Goal: Task Accomplishment & Management: Complete application form

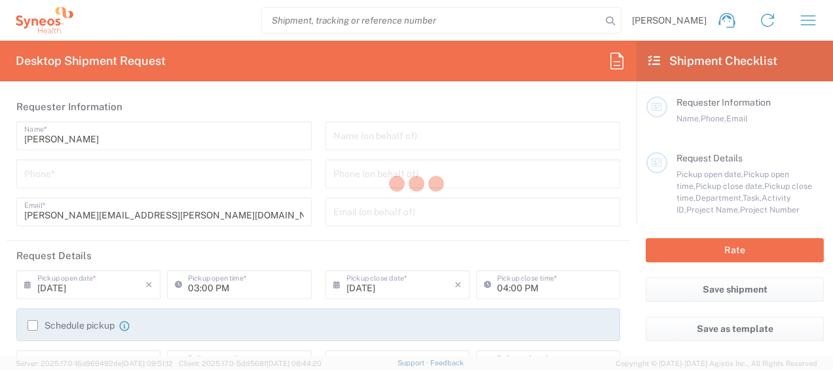
type input "3243"
type input "[GEOGRAPHIC_DATA]"
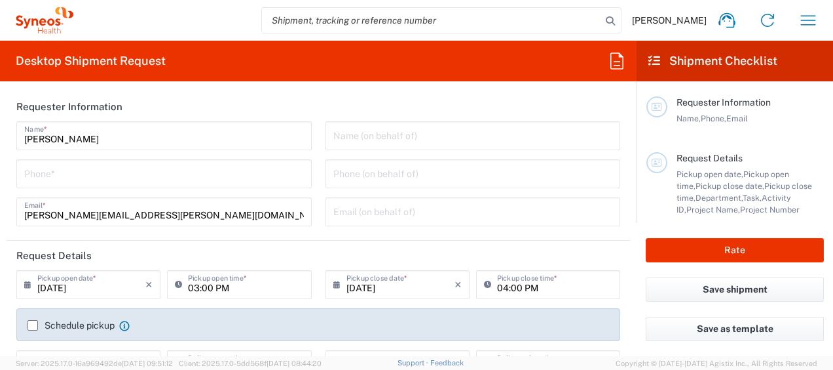
type input "INC Research Clin Svcs Mexico"
click at [86, 179] on input "tel" at bounding box center [164, 172] width 280 height 23
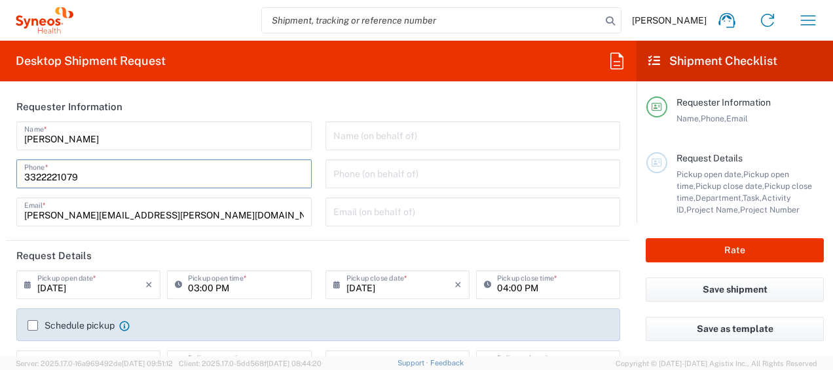
type input "3322221079"
drag, startPoint x: 502, startPoint y: 208, endPoint x: 502, endPoint y: 198, distance: 9.8
click at [502, 208] on input "text" at bounding box center [473, 210] width 280 height 23
click at [313, 235] on agx-form-section "Requester Information Laura Garcia Name * 3322221079 Phone * laura.garcia@syneo…" at bounding box center [319, 166] width 624 height 149
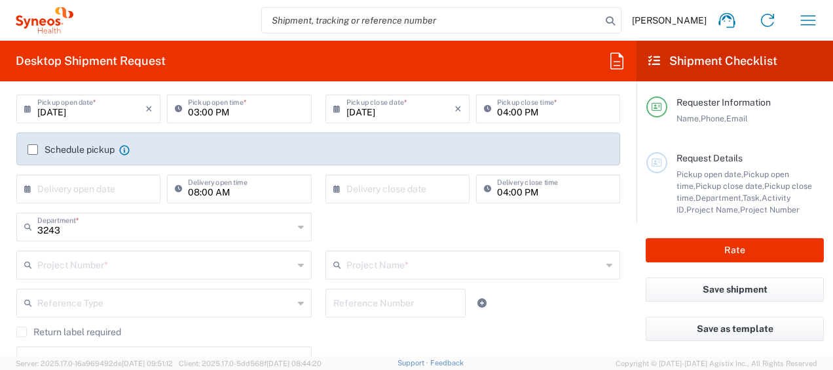
scroll to position [197, 0]
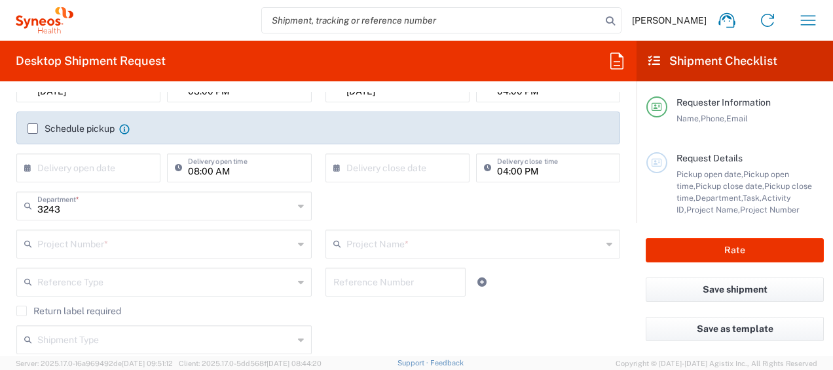
click at [183, 247] on input "text" at bounding box center [165, 242] width 256 height 23
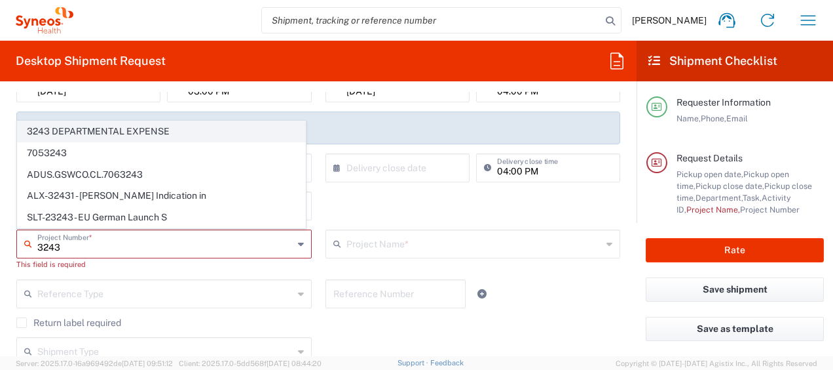
click at [174, 134] on span "3243 DEPARTMENTAL EXPENSE" at bounding box center [162, 131] width 288 height 20
type input "3243 DEPARTMENTAL EXPENSE"
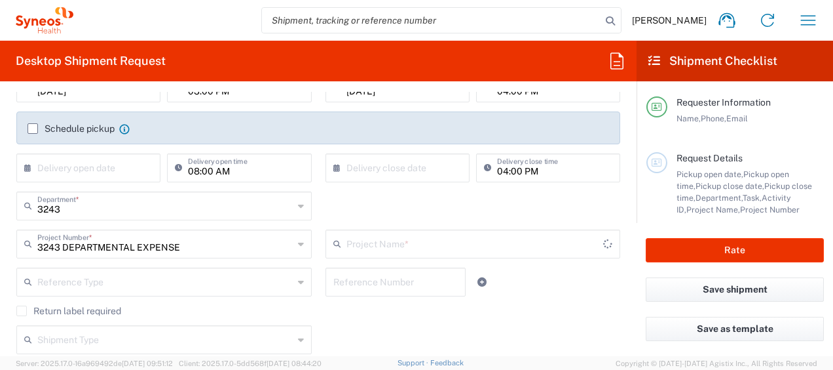
type input "3243 DEPARTMENTAL EXPENSE"
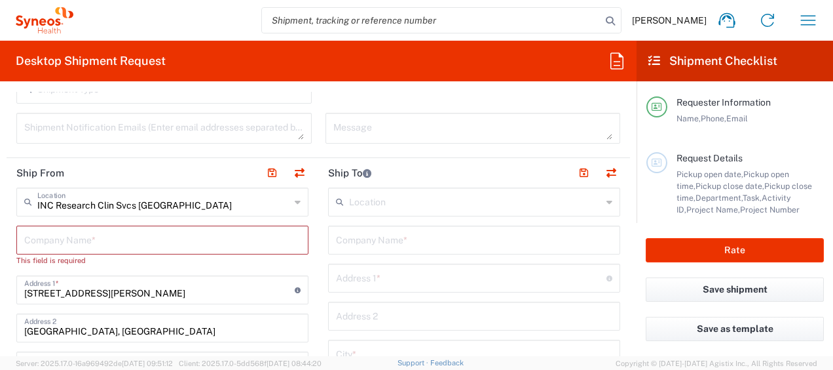
scroll to position [459, 0]
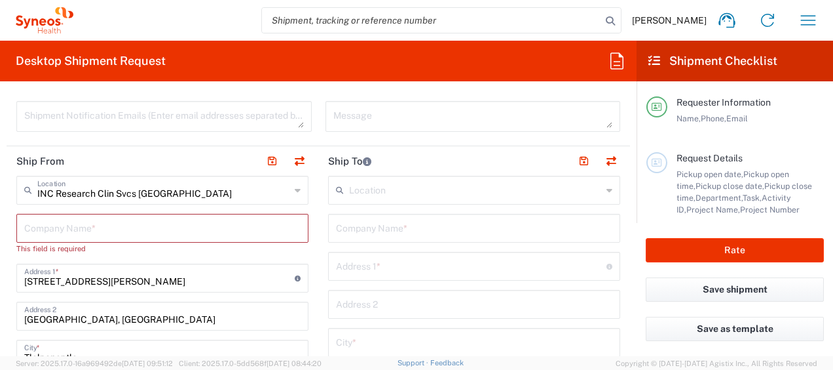
click at [287, 188] on div "INC Research Clin Svcs Mexico Location" at bounding box center [162, 190] width 292 height 29
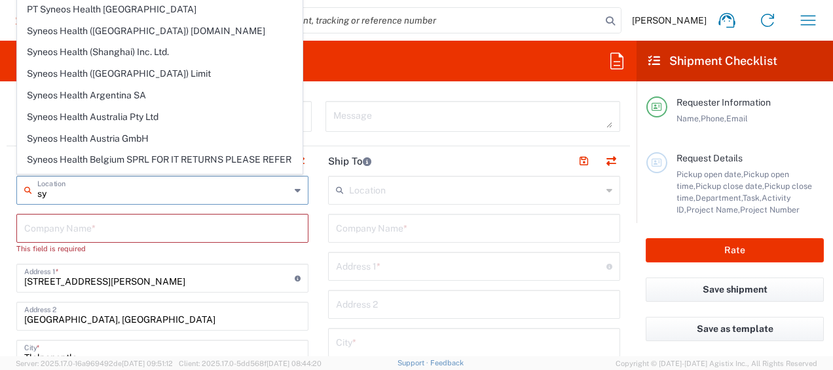
type input "s"
click at [76, 195] on input "text" at bounding box center [163, 189] width 253 height 23
click at [131, 195] on input "text" at bounding box center [163, 189] width 253 height 23
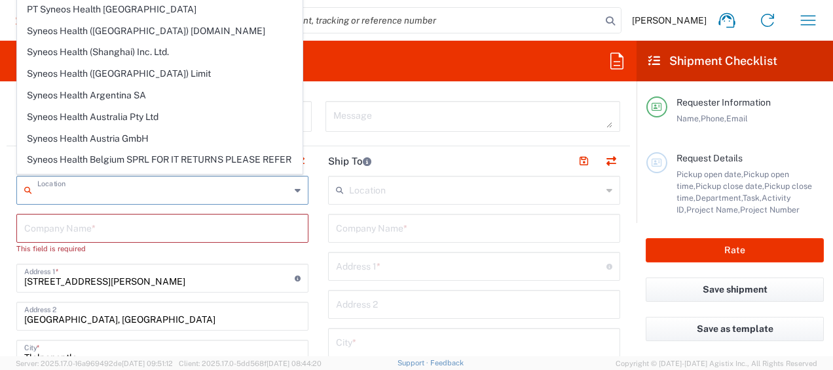
click at [131, 195] on input "text" at bounding box center [163, 189] width 253 height 23
click at [131, 195] on input "mexico" at bounding box center [163, 189] width 253 height 23
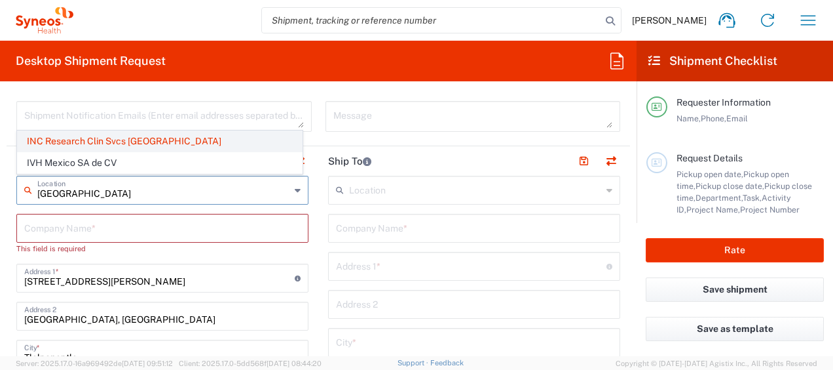
type input "mexico"
click at [124, 139] on span "INC Research Clin Svcs Mexico" at bounding box center [160, 141] width 284 height 20
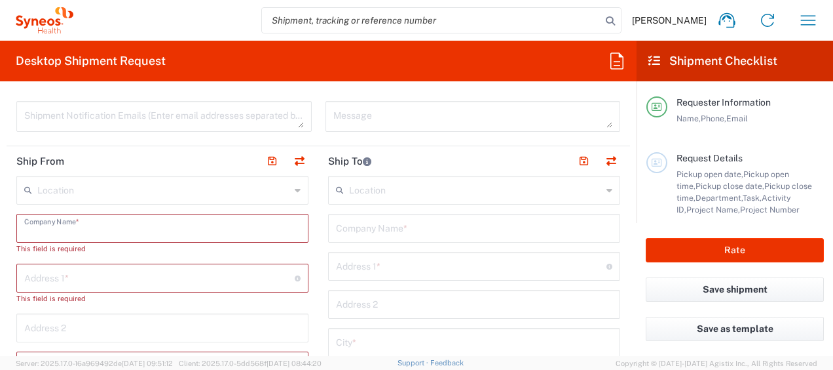
click at [107, 225] on input "text" at bounding box center [162, 227] width 276 height 23
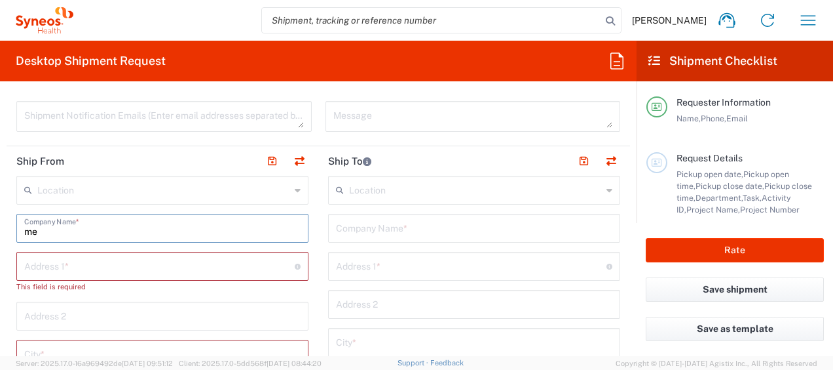
type input "m"
type input "Syneos Health"
click at [133, 271] on input "text" at bounding box center [159, 265] width 271 height 23
type input "Via Gustavo Baz 309 edificio A1 Piso 1"
type input "Mexico"
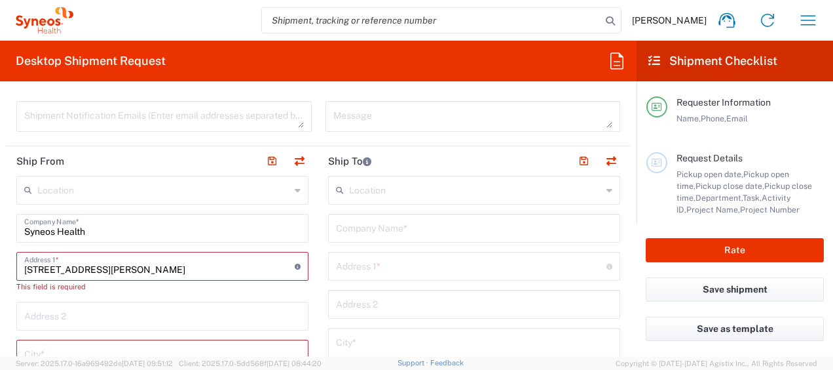
type input "5565990091"
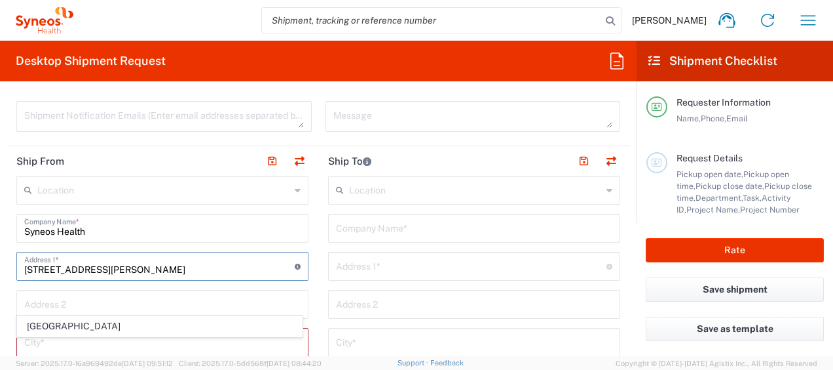
scroll to position [590, 0]
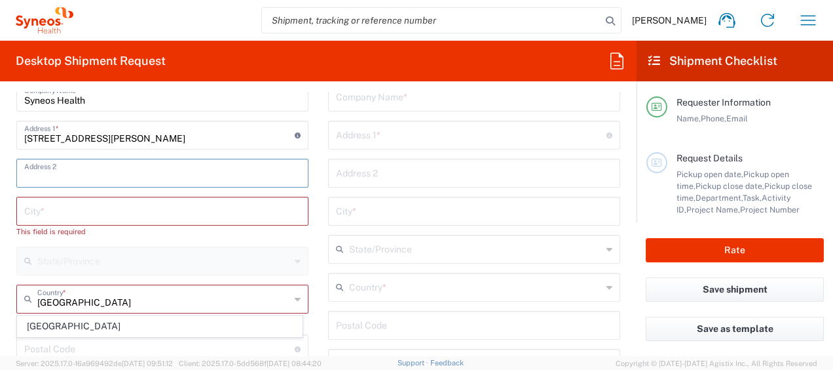
click at [181, 170] on input "text" at bounding box center [162, 172] width 276 height 23
click at [181, 170] on input "Colo" at bounding box center [162, 172] width 276 height 23
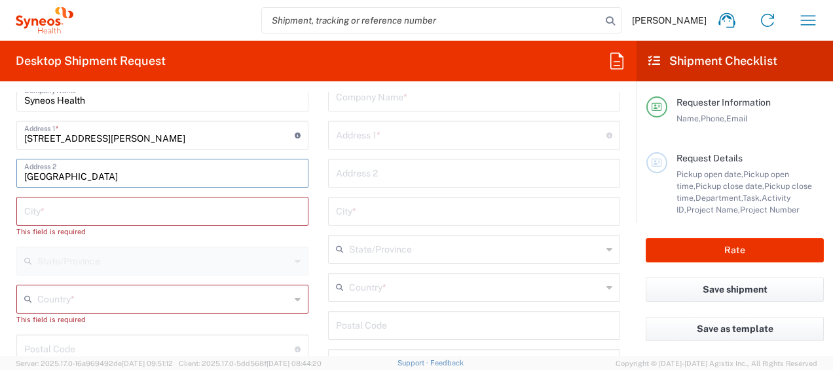
type input "Colonia Industrial de Loma- Tlalnepantla de Baz, Centrum Park"
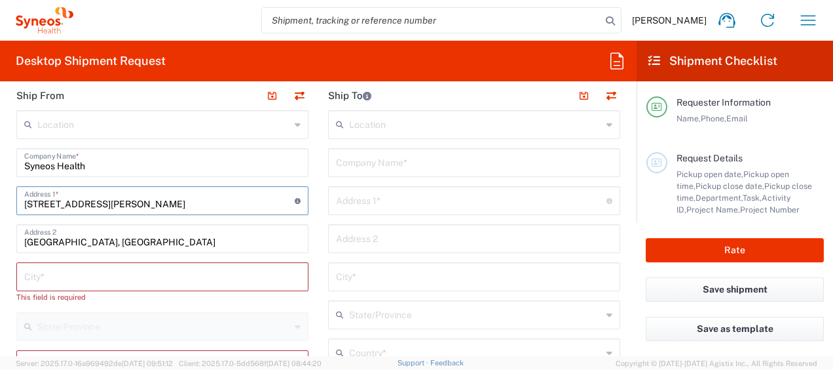
click at [208, 199] on input "Via Gustavo Baz 309 edificio A1 Piso 1" at bounding box center [159, 199] width 271 height 23
click at [185, 203] on input "Via Gustavo Baz 309 edificio A1 Piso 1" at bounding box center [159, 199] width 271 height 23
type input "Mexico"
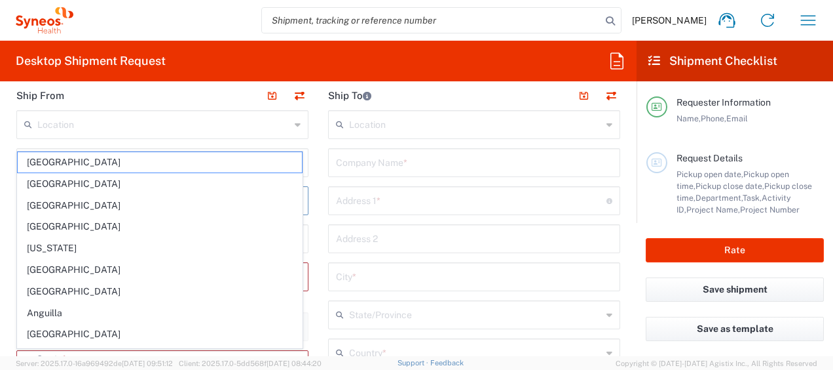
drag, startPoint x: 450, startPoint y: 201, endPoint x: 444, endPoint y: 204, distance: 6.7
click at [450, 201] on input "text" at bounding box center [471, 199] width 271 height 23
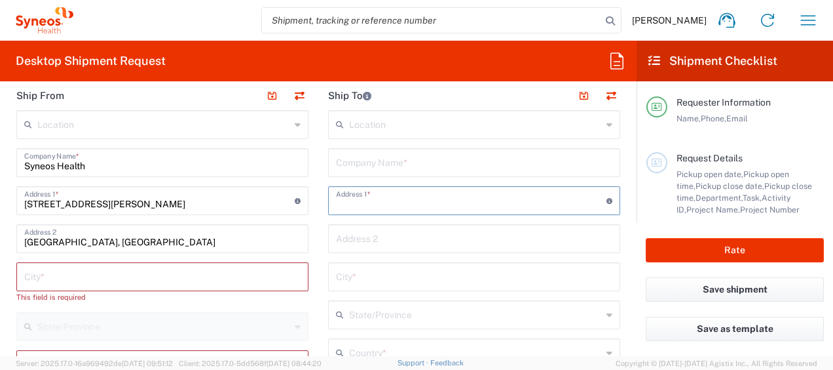
scroll to position [459, 0]
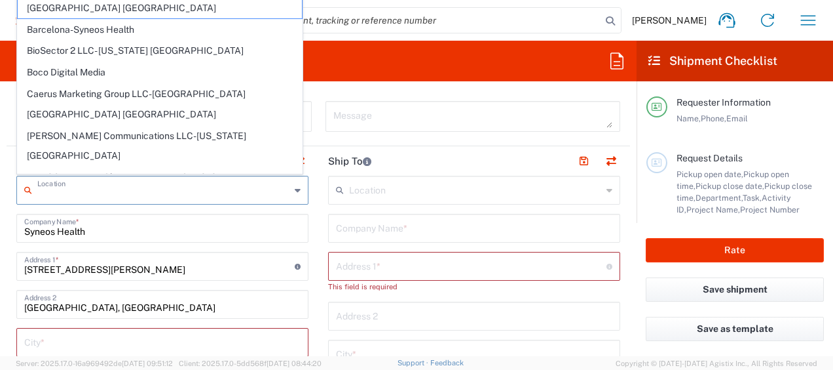
click at [227, 190] on input "text" at bounding box center [163, 189] width 253 height 23
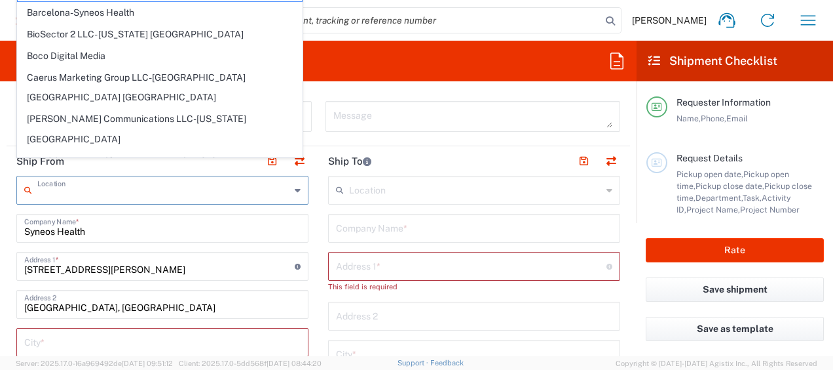
scroll to position [524, 0]
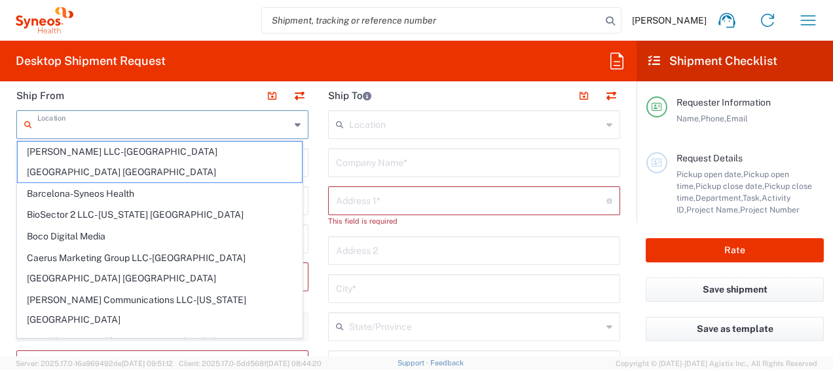
click at [423, 221] on div "This field is required" at bounding box center [474, 221] width 292 height 12
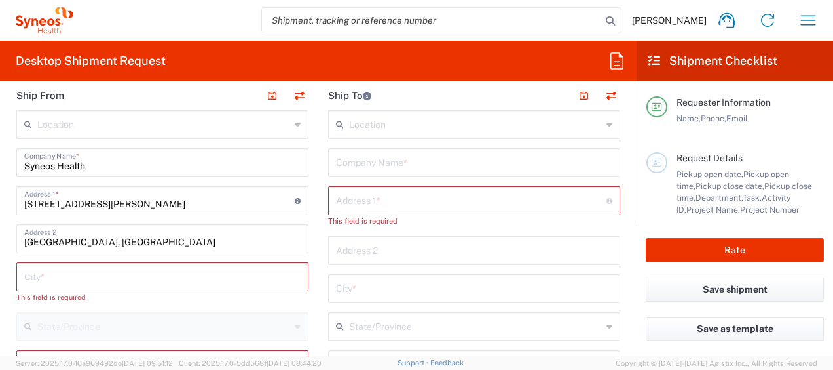
click at [199, 276] on input "text" at bounding box center [162, 275] width 276 height 23
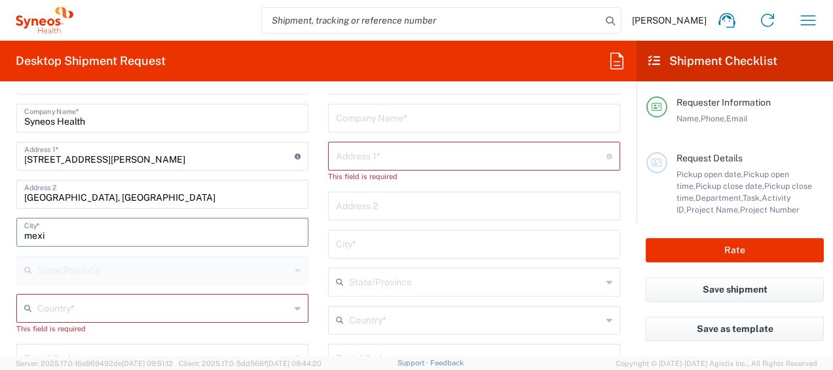
scroll to position [590, 0]
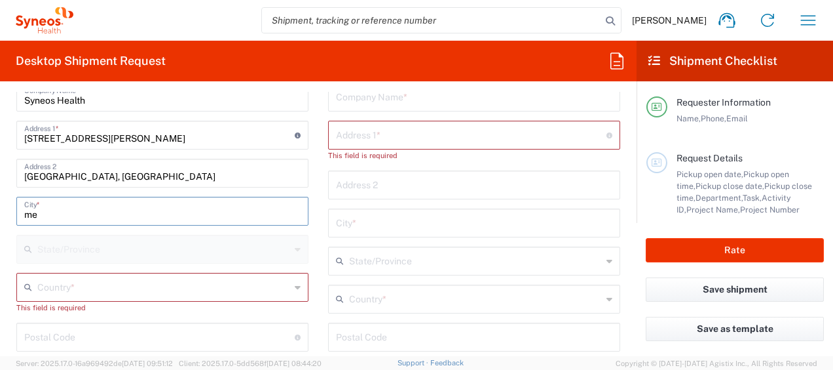
type input "m"
type input "Tlalnepantla"
click at [61, 292] on input "text" at bounding box center [163, 286] width 253 height 23
type input "Mexico State"
click at [149, 313] on div "Location Addison Whitney LLC-Morrisvile NC US Barcelona-Syneos Health BioSector…" at bounding box center [162, 345] width 292 height 600
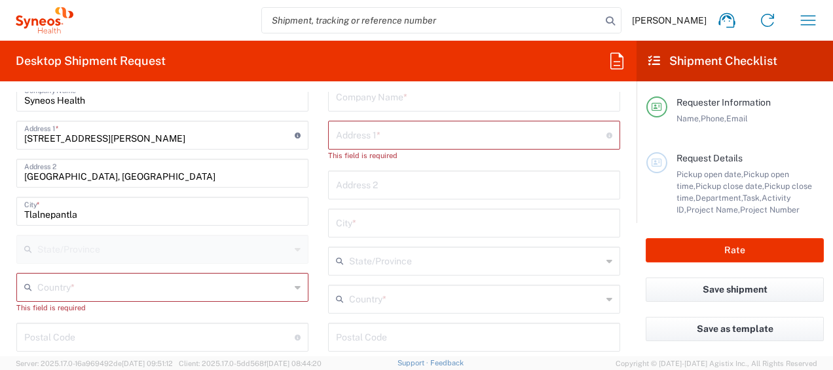
click at [102, 294] on input "text" at bounding box center [163, 286] width 253 height 23
drag, startPoint x: 54, startPoint y: 261, endPoint x: 227, endPoint y: 360, distance: 199.6
click at [54, 261] on span "Mexico" at bounding box center [160, 260] width 284 height 20
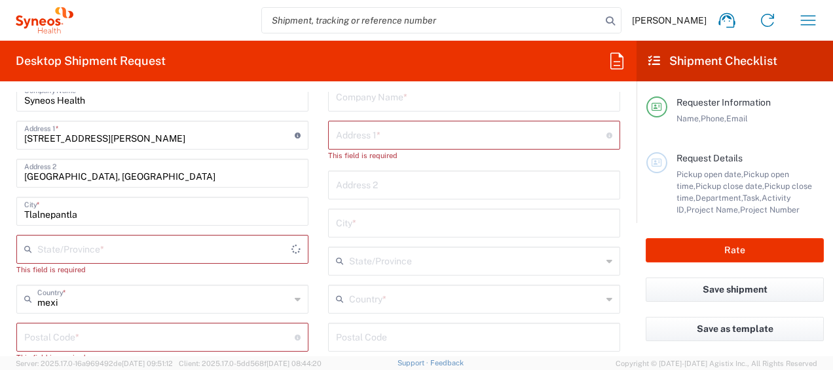
type input "Mexico"
click at [199, 138] on input "Via Gustavo Baz 309 edificio A1 Piso 1" at bounding box center [159, 134] width 271 height 23
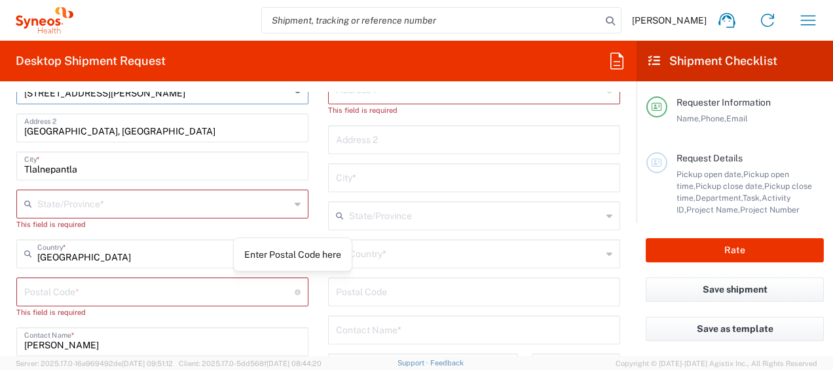
scroll to position [655, 0]
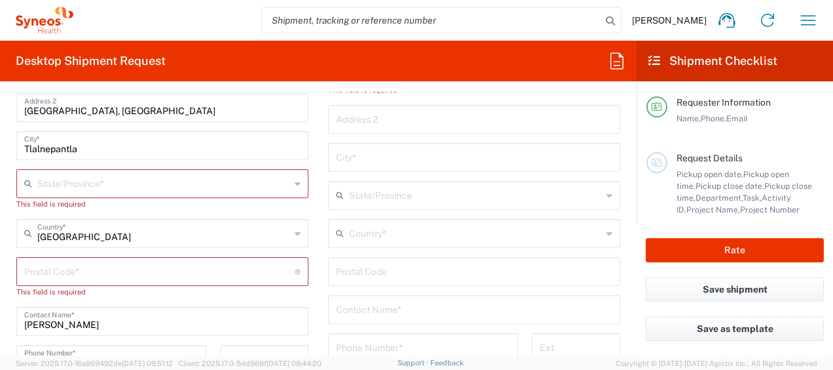
click at [121, 273] on input "undefined" at bounding box center [159, 270] width 271 height 23
type input "54060"
type input "Mexico State"
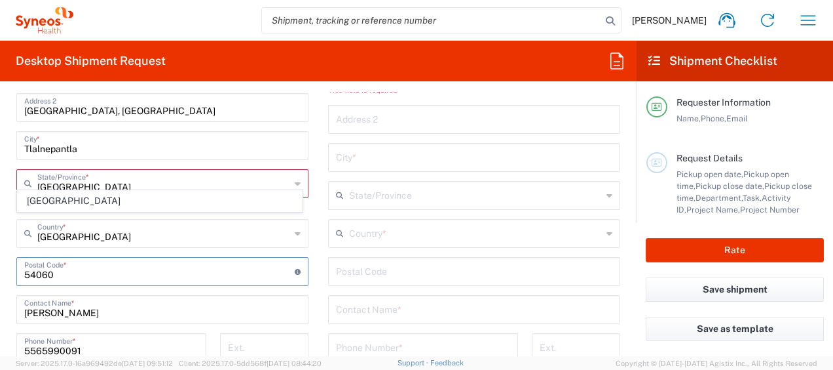
scroll to position [721, 0]
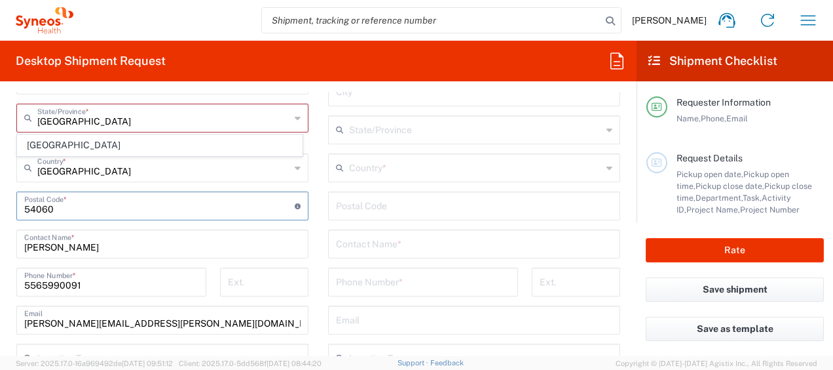
click at [86, 243] on input "Laura Garcia" at bounding box center [162, 242] width 276 height 23
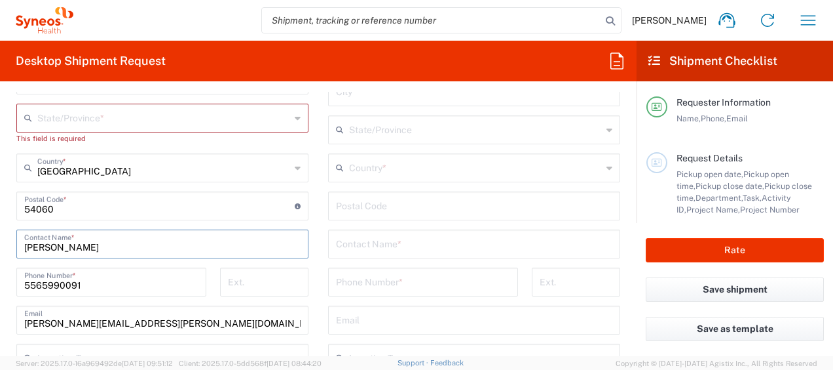
click at [86, 243] on input "Laura Garcia" at bounding box center [162, 242] width 276 height 23
click at [102, 250] on input "Laura Garcia" at bounding box center [162, 242] width 276 height 23
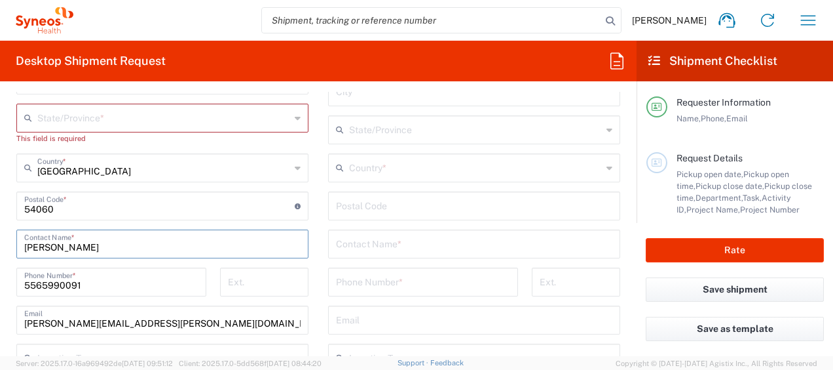
click at [102, 250] on input "Laura Garcia" at bounding box center [162, 242] width 276 height 23
click at [89, 248] on input "Laura Garcia" at bounding box center [162, 242] width 276 height 23
click at [141, 244] on input "Maria del Carmen Figueroa" at bounding box center [157, 242] width 267 height 23
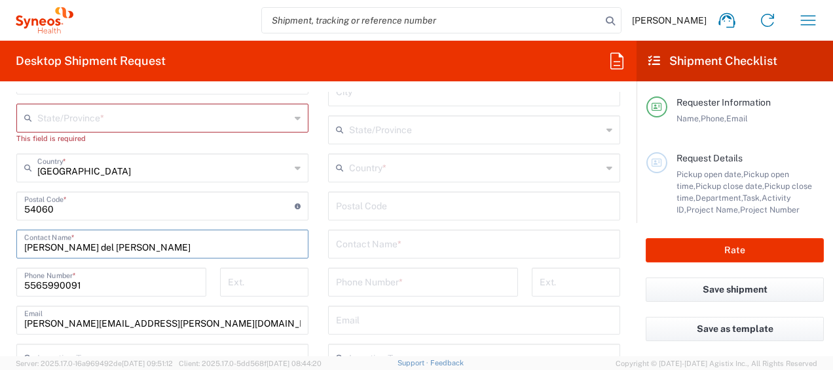
type input "Maria del Carmen Figueroa"
click at [73, 324] on input "laura.garcia@syneoshealth.com" at bounding box center [162, 318] width 276 height 23
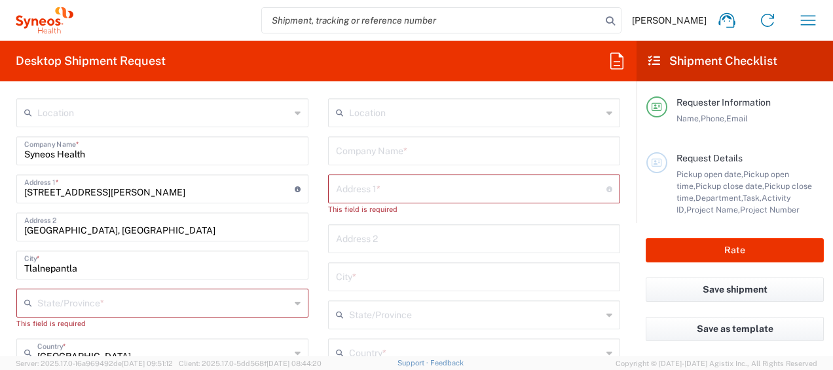
scroll to position [524, 0]
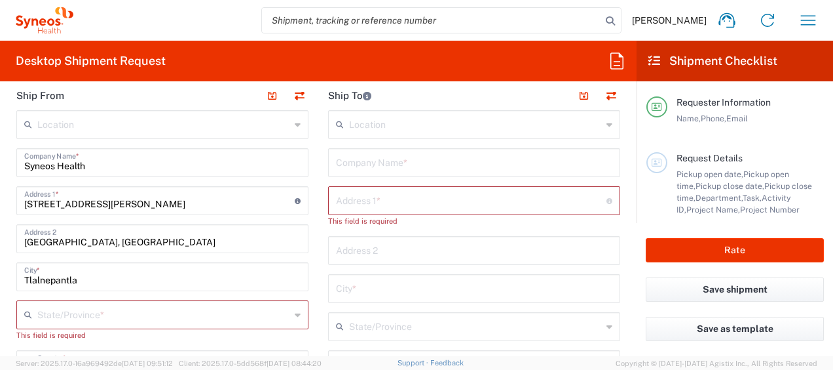
type input "maridelcarmen.figueroa@syneoshealth.com"
drag, startPoint x: 349, startPoint y: 193, endPoint x: 381, endPoint y: 204, distance: 34.2
click at [349, 193] on input "text" at bounding box center [471, 199] width 271 height 23
type input "Rio cuitzmala 5698"
click at [368, 278] on input "text" at bounding box center [474, 275] width 276 height 23
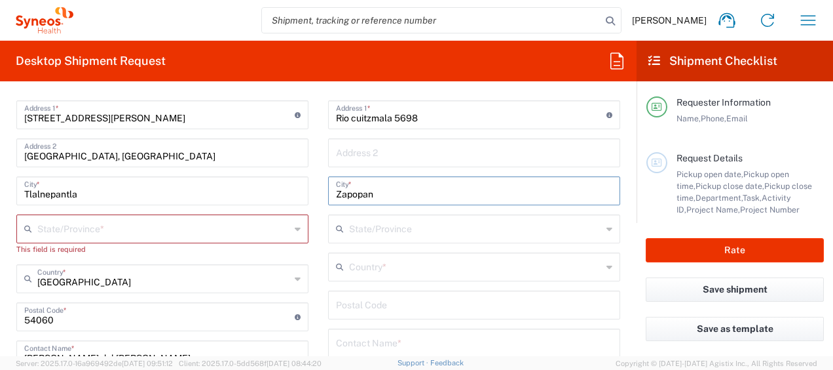
scroll to position [590, 0]
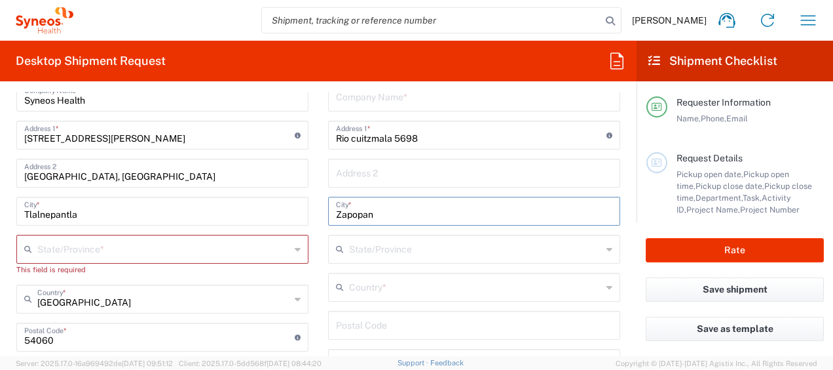
type input "Zapopan"
click at [415, 180] on input "text" at bounding box center [474, 172] width 276 height 23
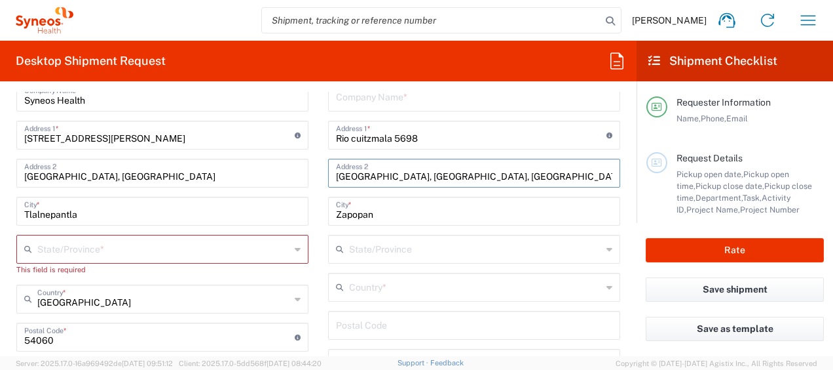
type input "Colonias Las aguilas, Zapopan, Jalisco"
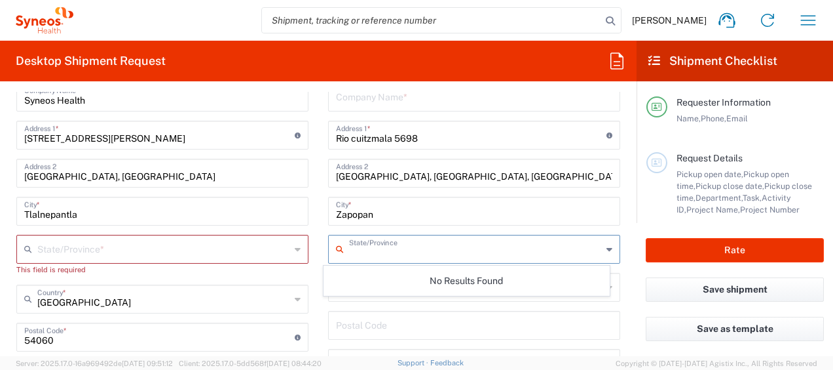
click at [406, 253] on input "text" at bounding box center [475, 248] width 253 height 23
type input "j"
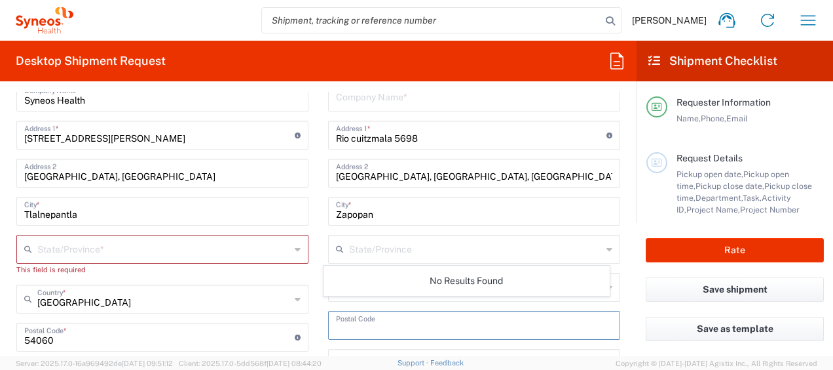
click at [386, 317] on input "undefined" at bounding box center [474, 324] width 276 height 23
drag, startPoint x: 337, startPoint y: 290, endPoint x: 404, endPoint y: 287, distance: 67.5
click at [337, 290] on icon at bounding box center [342, 286] width 13 height 21
click at [366, 286] on input "text" at bounding box center [475, 286] width 253 height 23
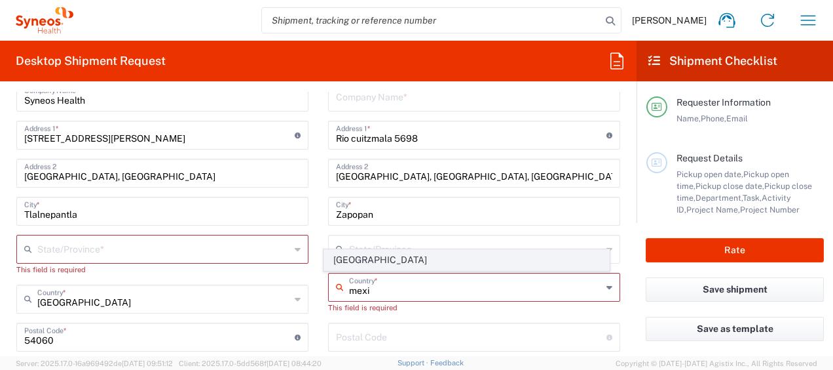
click at [354, 265] on span "Mexico" at bounding box center [466, 260] width 284 height 20
type input "Mexico"
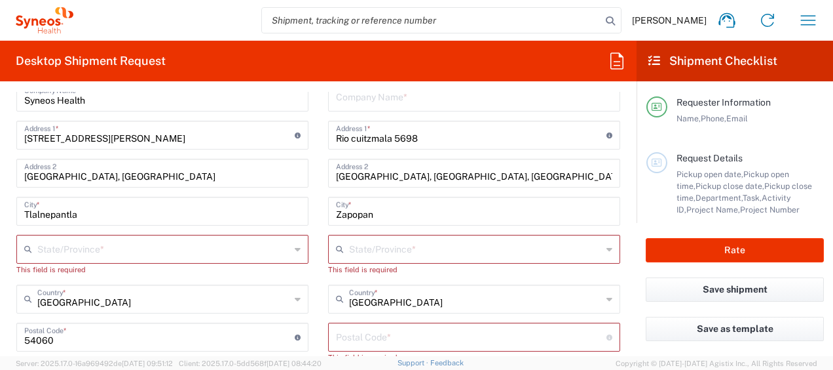
click at [371, 246] on input "text" at bounding box center [475, 248] width 253 height 23
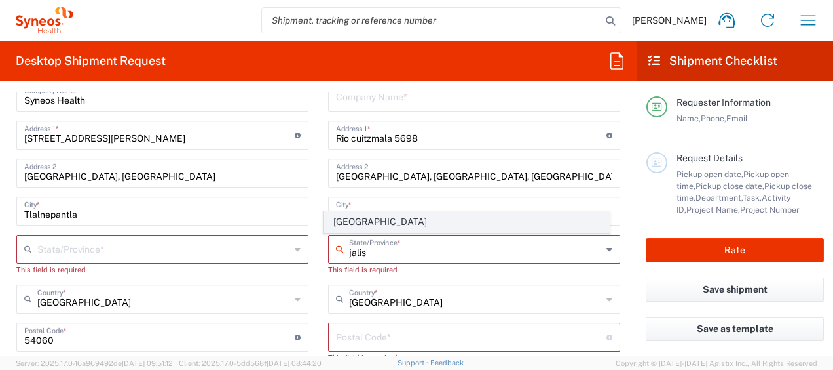
click at [369, 219] on span "Jalisco" at bounding box center [466, 222] width 284 height 20
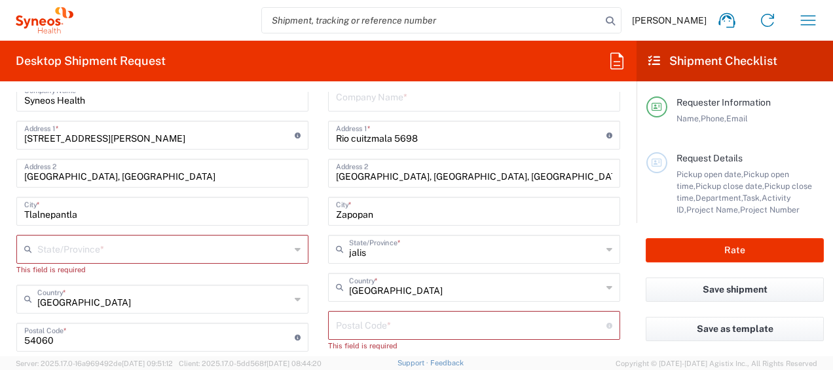
type input "Jalisco"
click at [369, 328] on input "undefined" at bounding box center [471, 324] width 271 height 23
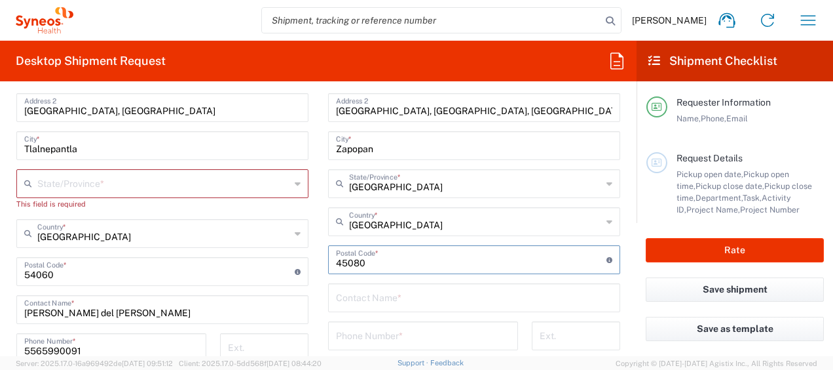
scroll to position [721, 0]
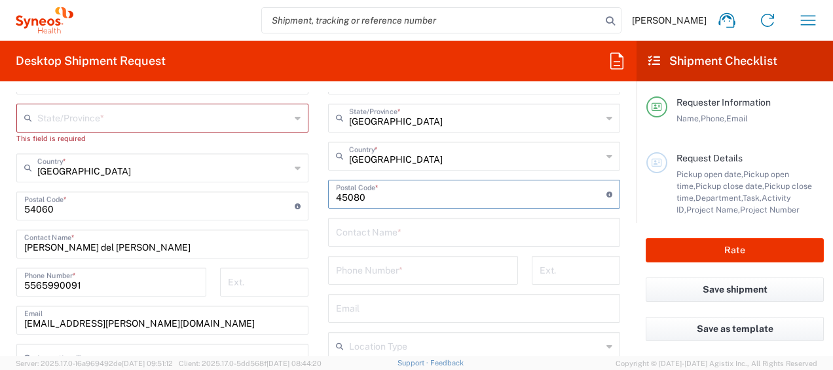
type input "45080"
click at [408, 232] on input "text" at bounding box center [474, 230] width 276 height 23
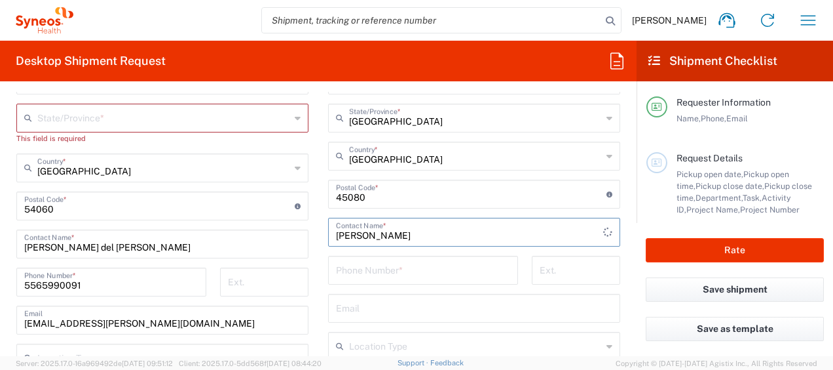
click at [356, 234] on input "Laura Garcia Bautista" at bounding box center [469, 230] width 267 height 23
click at [359, 233] on input "Laura victoria Garcia Bautista" at bounding box center [474, 230] width 276 height 23
type input "Laura Victoria Garcia Bautista"
click at [367, 269] on input "tel" at bounding box center [423, 268] width 174 height 23
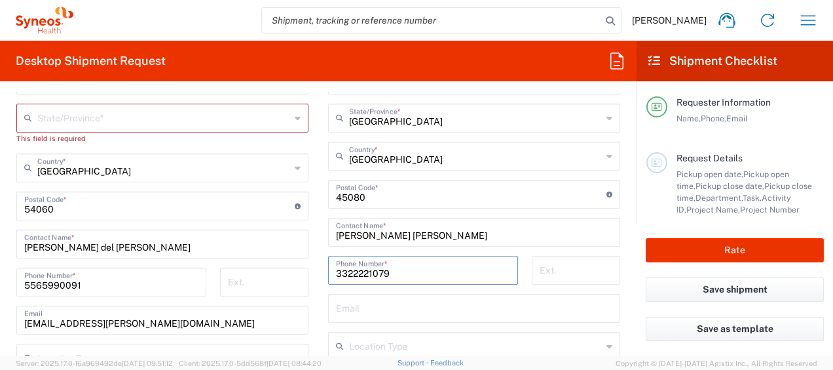
type input "3322221079"
click at [359, 307] on input "text" at bounding box center [474, 306] width 276 height 23
type input "laura.garcia@syneoshealth.com"
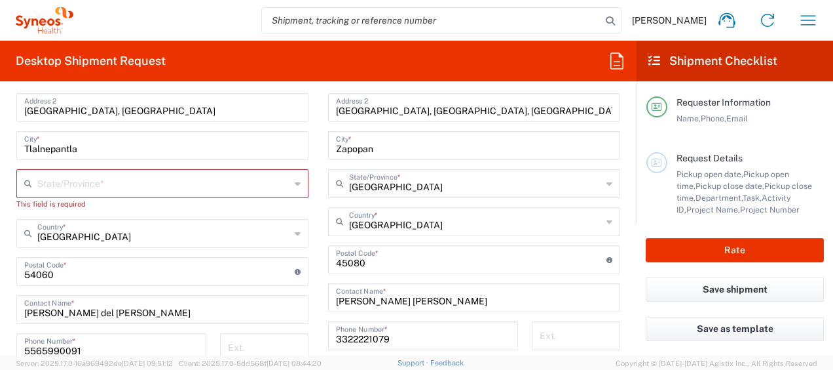
scroll to position [590, 0]
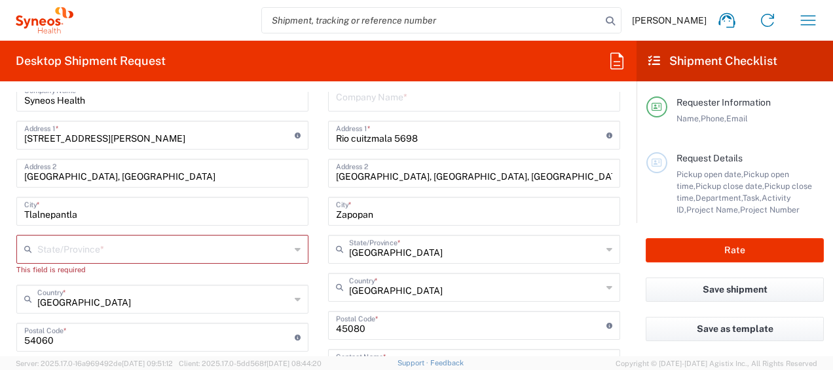
click at [182, 250] on input "text" at bounding box center [163, 248] width 253 height 23
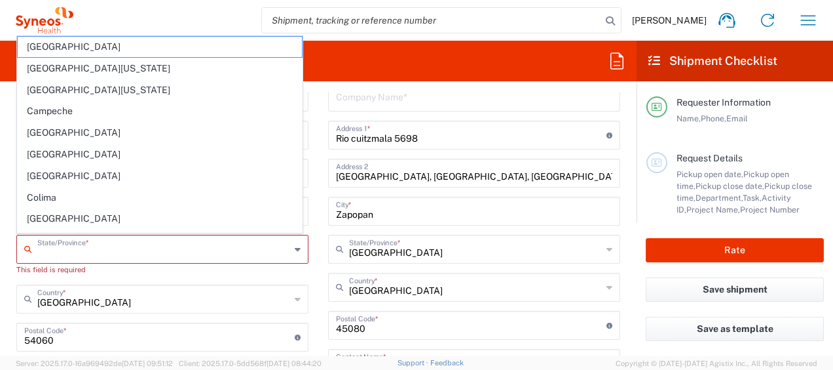
type input "Mexico State"
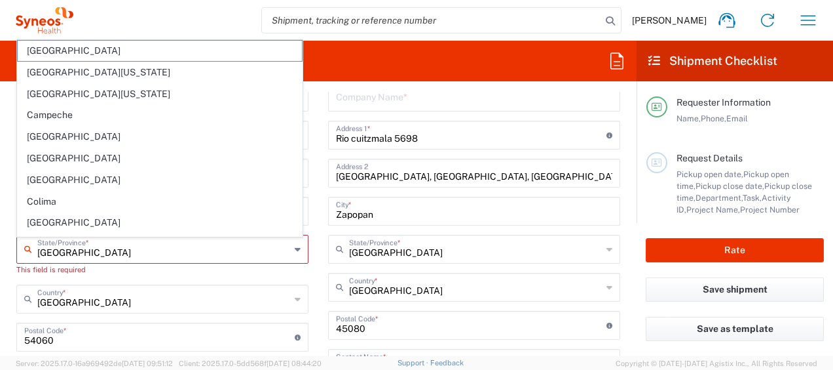
scroll to position [524, 0]
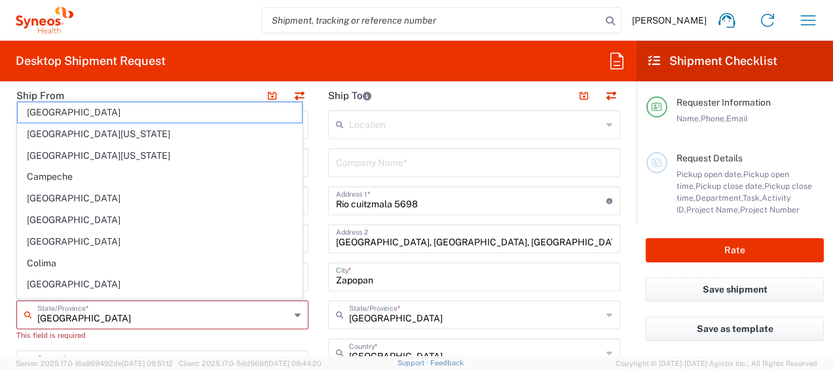
click at [436, 168] on input "text" at bounding box center [474, 161] width 276 height 23
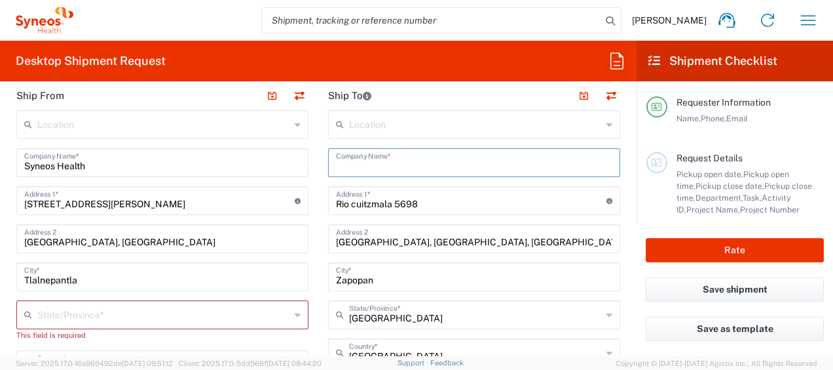
click at [68, 313] on input "text" at bounding box center [163, 313] width 253 height 23
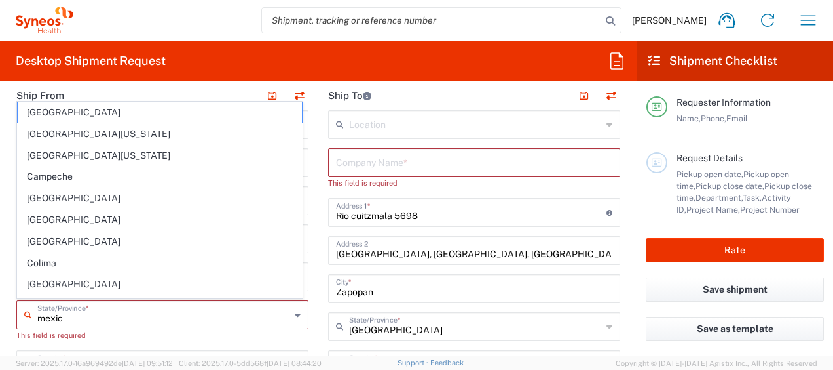
type input "mexico"
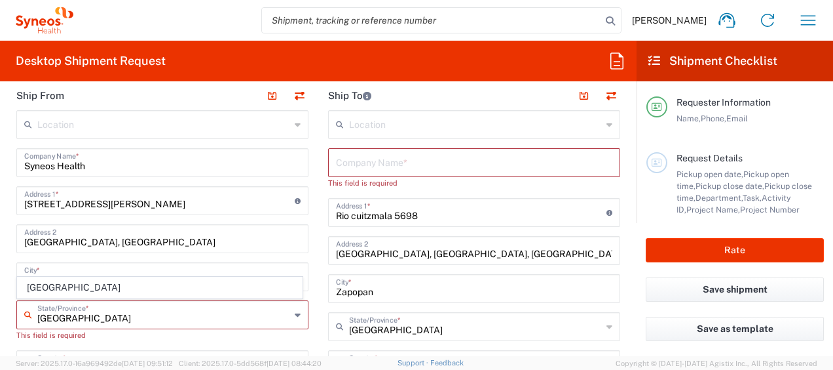
type input "Mexico"
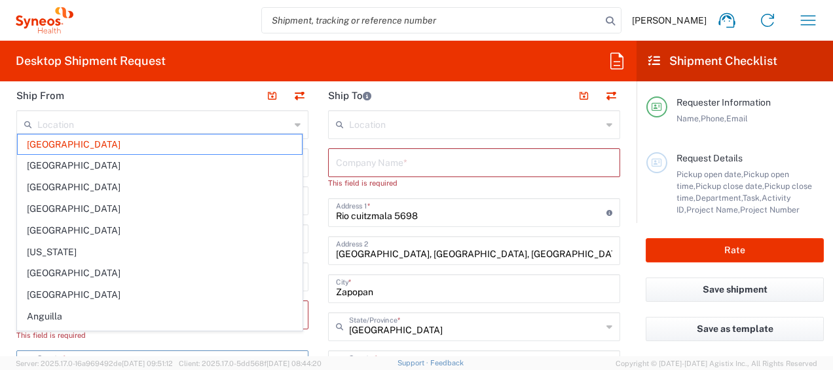
scroll to position [542, 0]
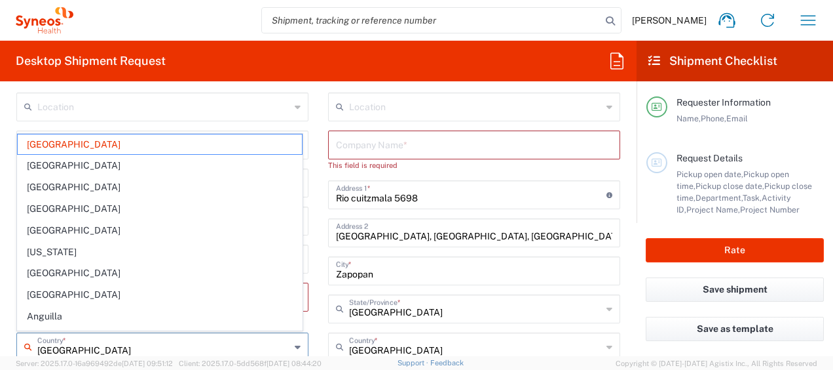
click at [438, 143] on input "text" at bounding box center [474, 143] width 276 height 23
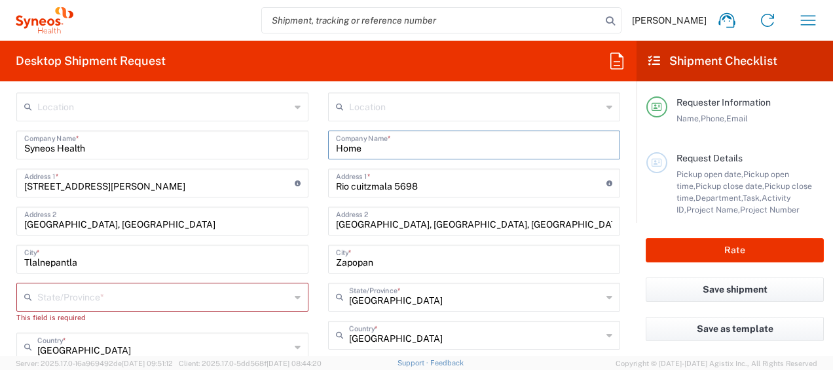
type input "Home"
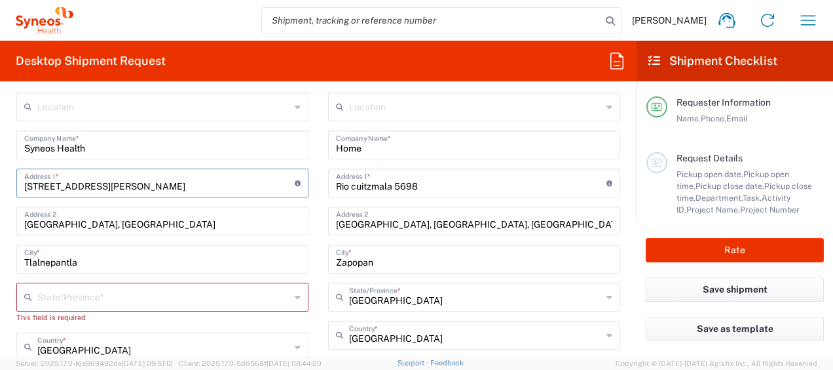
click at [202, 186] on input "Via Gustavo Baz 309 edificio A1 Piso 1" at bounding box center [159, 181] width 271 height 23
click at [534, 244] on div "Zapopan City *" at bounding box center [474, 258] width 292 height 29
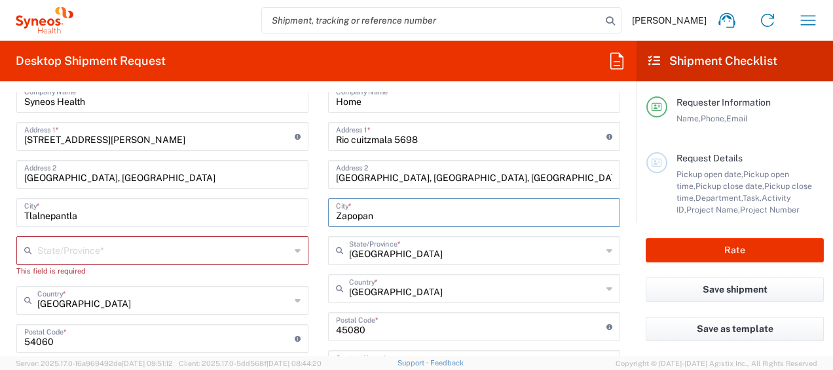
scroll to position [607, 0]
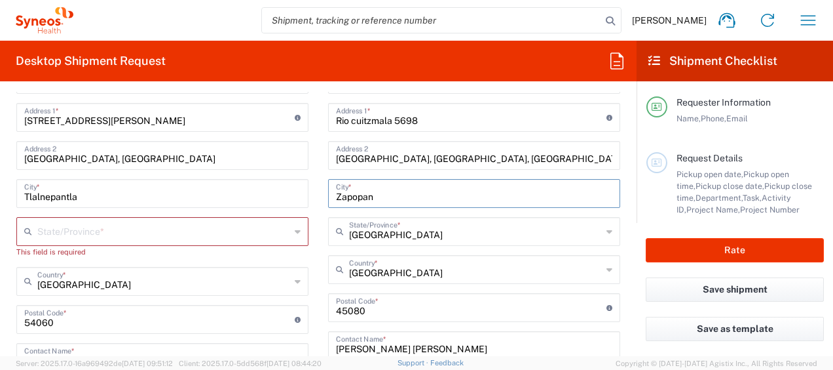
click at [145, 225] on input "text" at bounding box center [163, 230] width 253 height 23
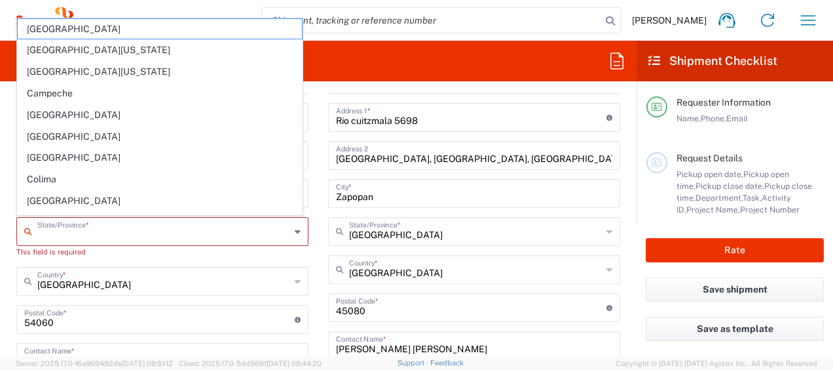
type input "Mexico State"
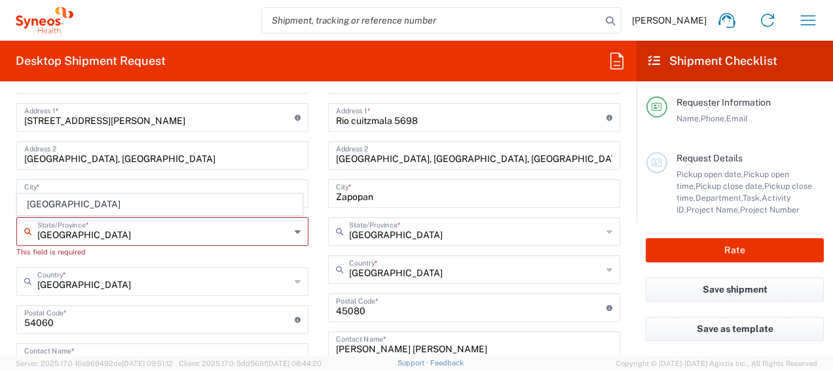
drag, startPoint x: 139, startPoint y: 229, endPoint x: 142, endPoint y: 235, distance: 7.3
click at [139, 229] on input "Mexico State" at bounding box center [163, 230] width 253 height 23
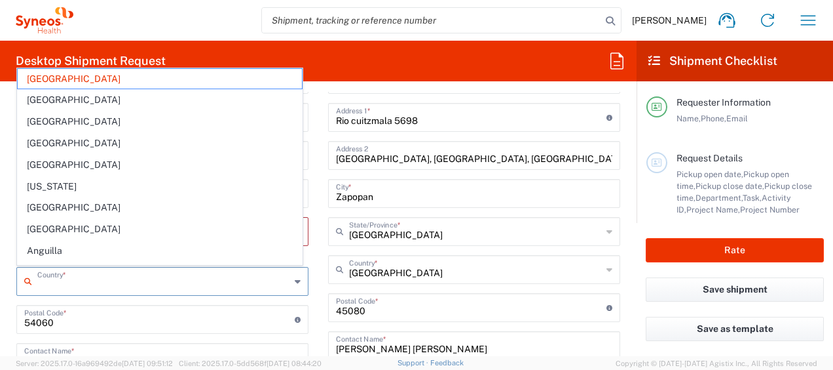
click at [421, 276] on input "Mexico" at bounding box center [475, 268] width 253 height 23
type input "Mexico"
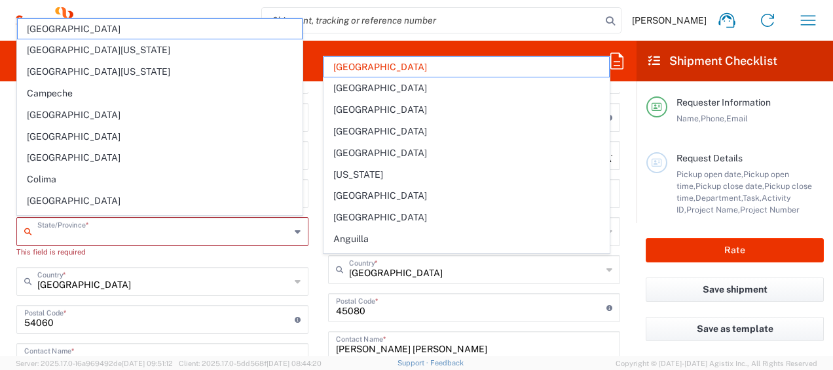
click at [186, 225] on input "text" at bounding box center [163, 230] width 253 height 23
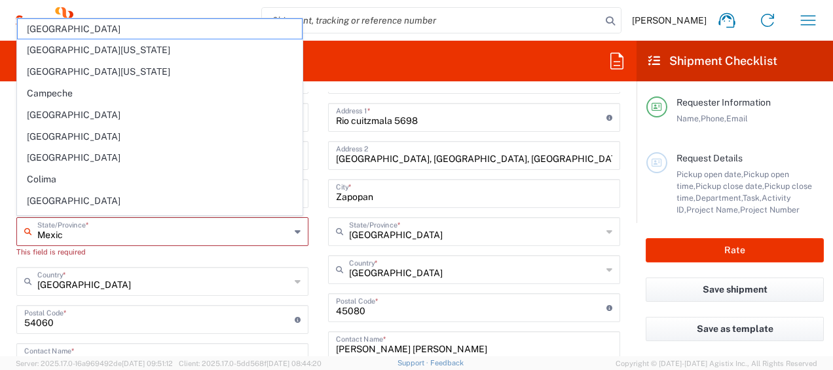
type input "Mexico"
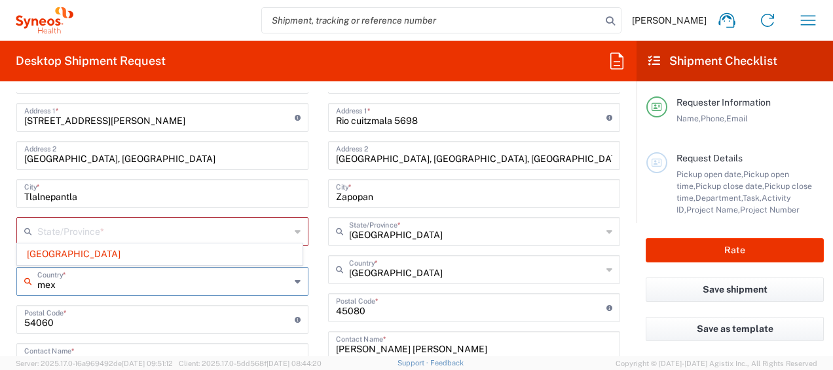
type input "Mexico"
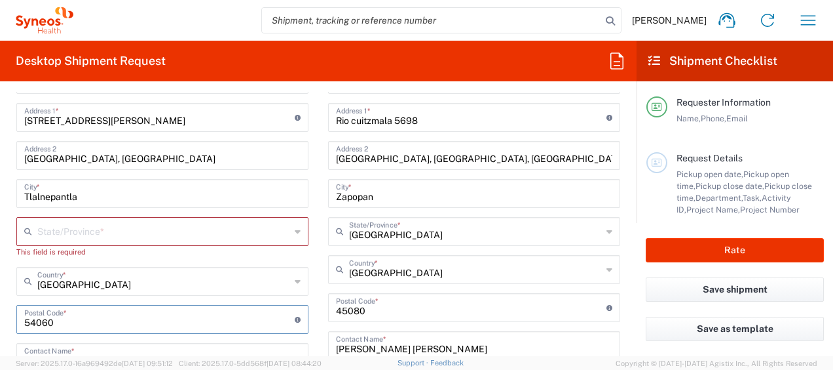
scroll to position [673, 0]
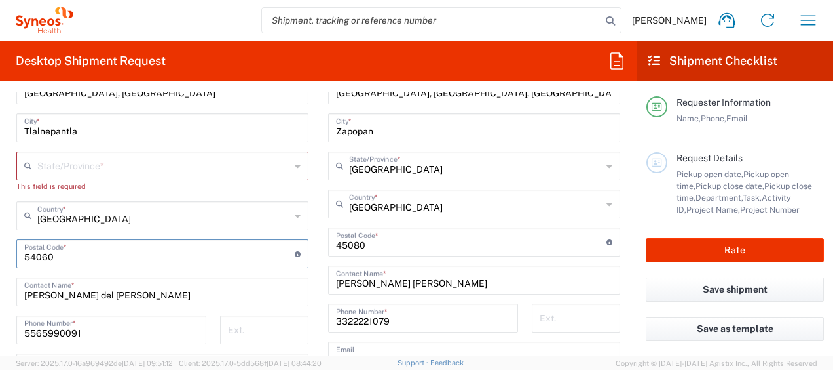
click at [240, 254] on input "undefined" at bounding box center [159, 252] width 271 height 23
click at [220, 256] on input "undefined" at bounding box center [159, 252] width 271 height 23
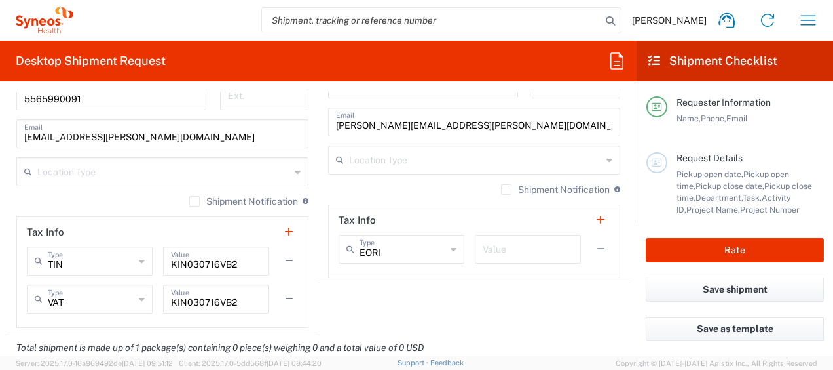
scroll to position [935, 0]
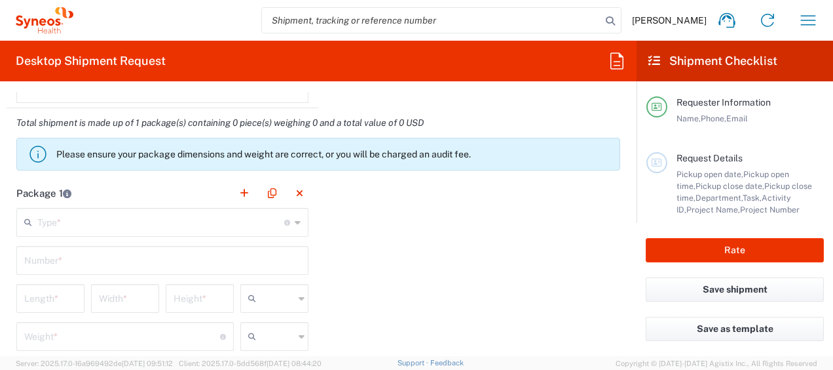
scroll to position [1197, 0]
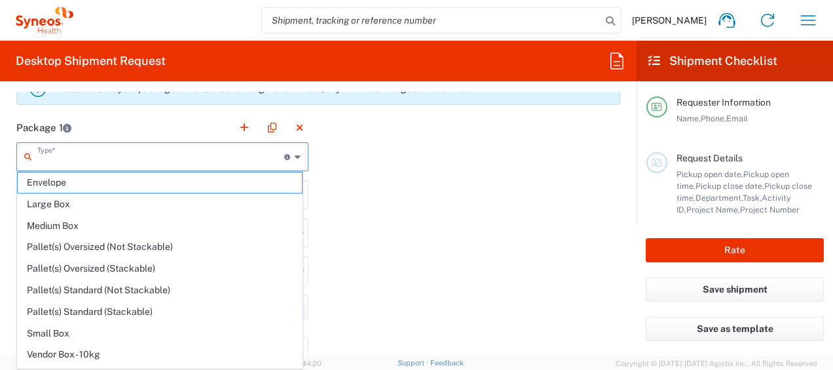
click at [222, 149] on input "text" at bounding box center [160, 155] width 247 height 23
click at [145, 183] on span "Envelope" at bounding box center [160, 182] width 284 height 20
type input "Envelope"
type input "1"
type input "9.5"
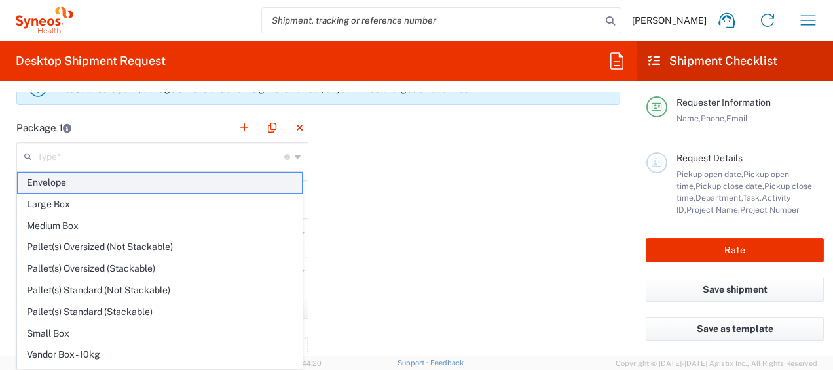
type input "12.5"
type input "0.25"
type input "in"
type input "0.45"
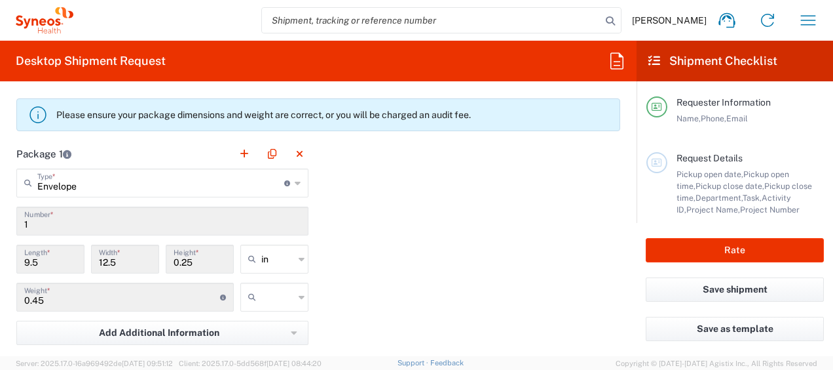
scroll to position [1179, 0]
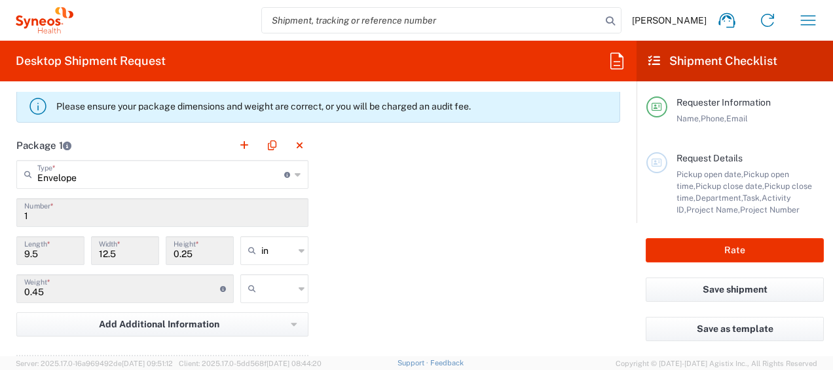
click at [289, 252] on input "in" at bounding box center [277, 250] width 33 height 21
click at [253, 292] on span "cm" at bounding box center [270, 298] width 64 height 20
type input "24.13"
type input "31.75"
type input "0.64"
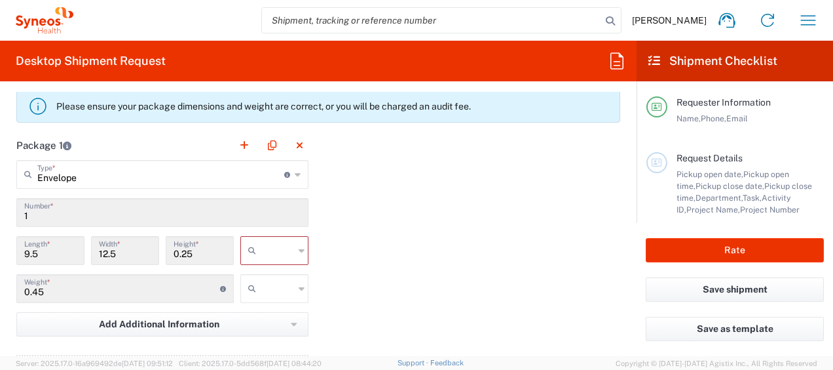
type input "cm"
click at [287, 288] on input "text" at bounding box center [277, 288] width 33 height 21
click at [267, 314] on span "kgs" at bounding box center [270, 314] width 64 height 20
type input "kgs"
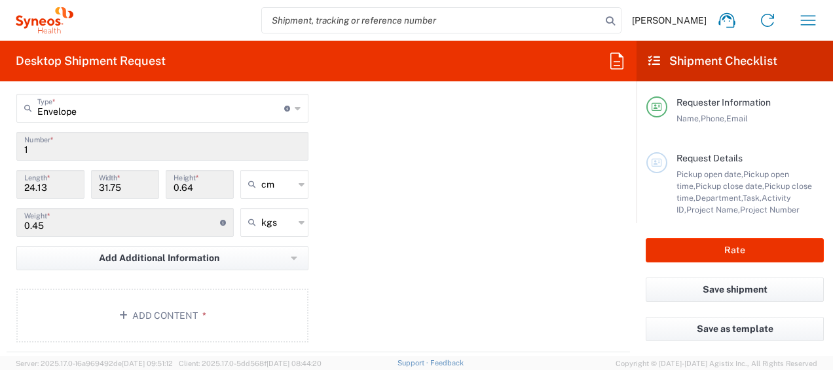
scroll to position [1310, 0]
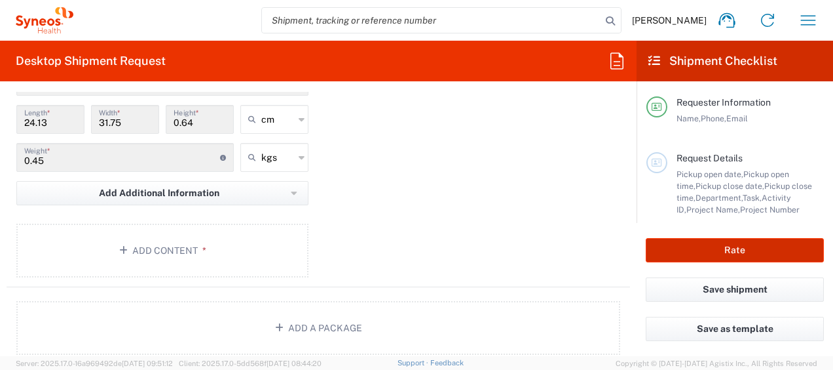
click at [715, 258] on button "Rate" at bounding box center [735, 250] width 178 height 24
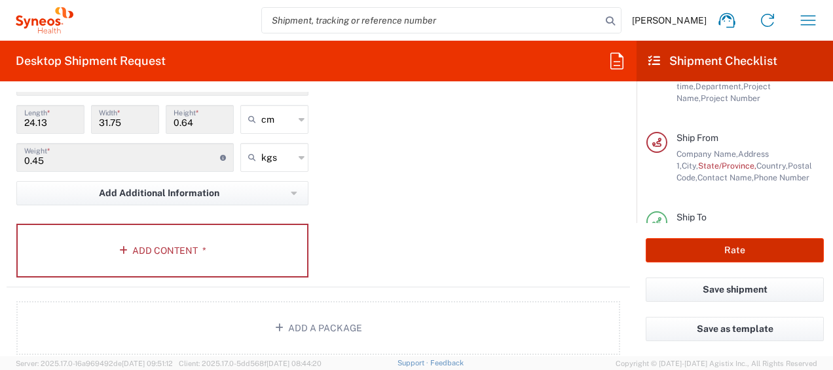
scroll to position [116, 0]
type input "3243 DEPARTMENTAL EXPENSE"
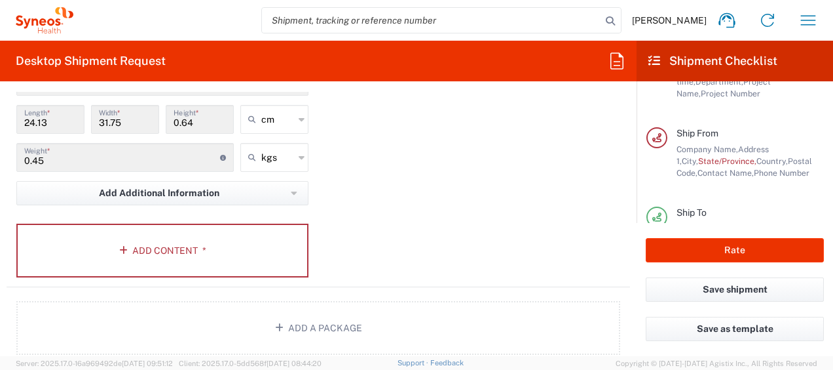
click at [714, 140] on div "Ship From Company Name, Address 1, City, State/Province, Country, Postal Code, …" at bounding box center [746, 153] width 157 height 52
click at [662, 138] on div at bounding box center [657, 137] width 21 height 21
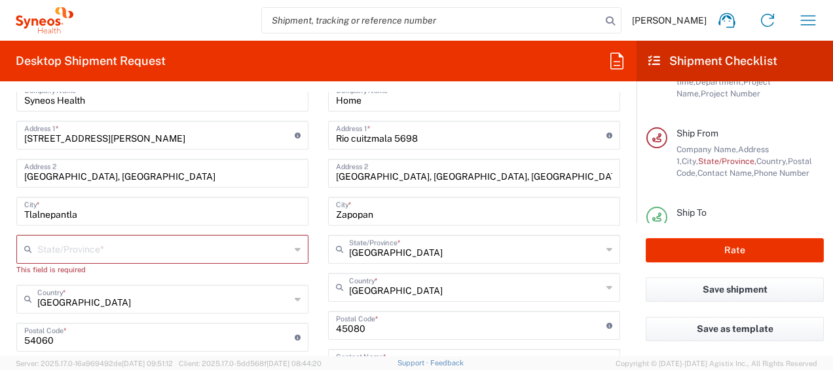
scroll to position [524, 0]
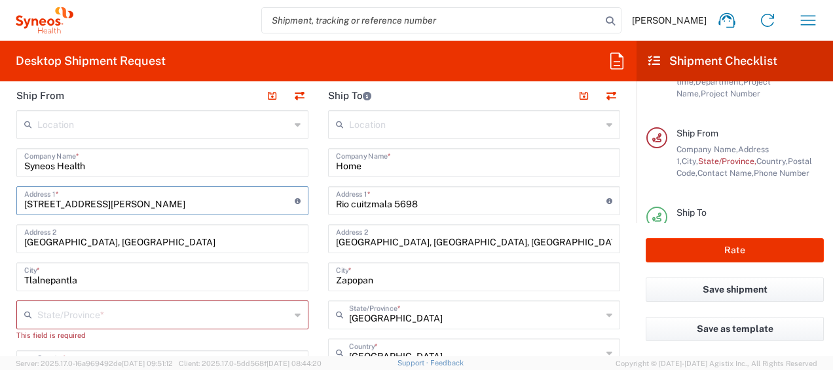
click at [252, 197] on input "Via Gustavo Baz 309 edificio A1 Piso 1" at bounding box center [159, 199] width 271 height 23
drag, startPoint x: 252, startPoint y: 197, endPoint x: 9, endPoint y: 199, distance: 242.4
type input "Via Gustavo Baz 309 edificio A1 Piso 1"
click at [229, 269] on input "Tlalnepantla" at bounding box center [162, 275] width 276 height 23
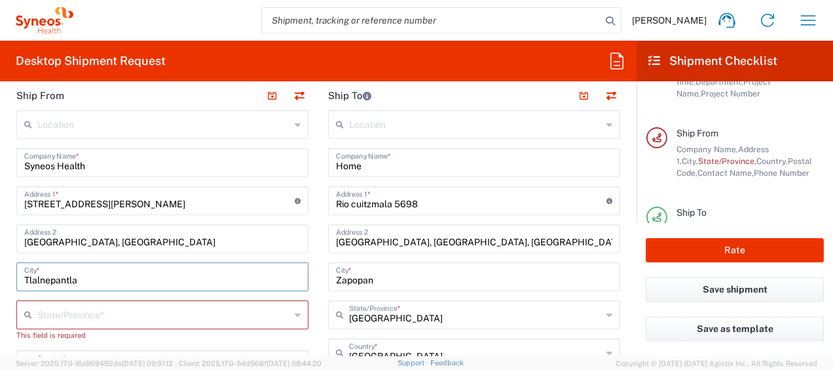
click at [174, 304] on input "text" at bounding box center [163, 313] width 253 height 23
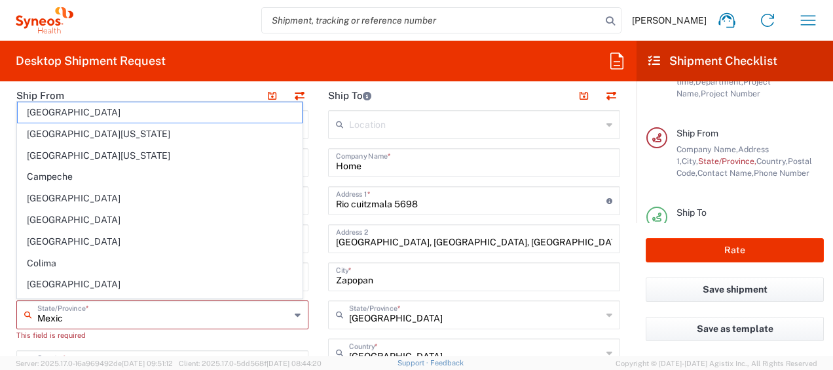
type input "Mexico"
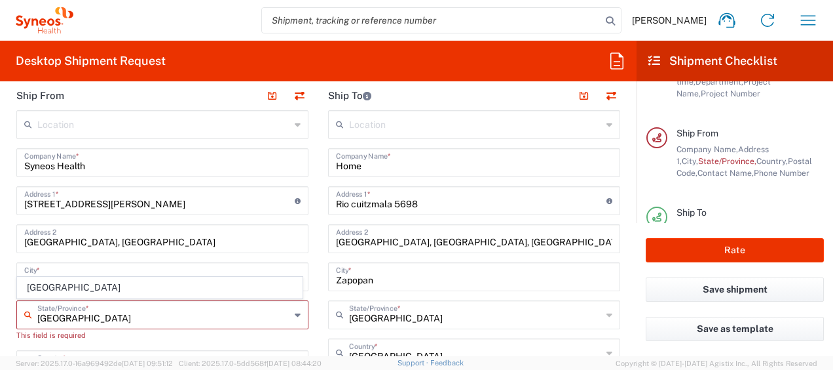
type input "Mexico"
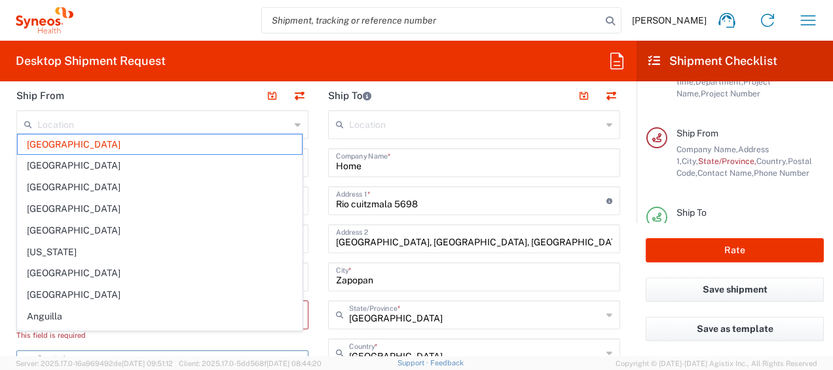
scroll to position [542, 0]
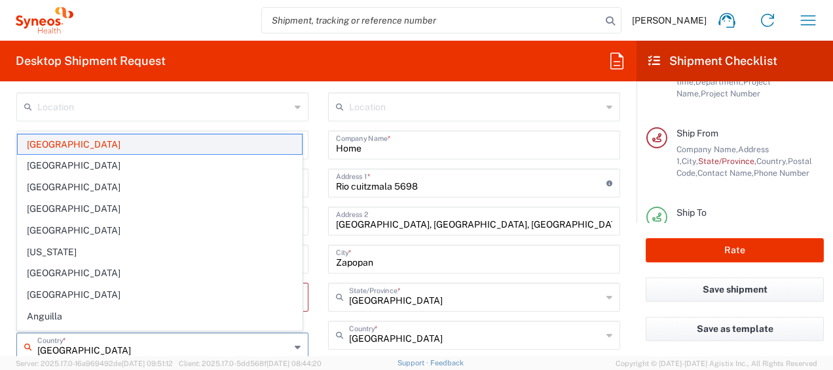
click at [65, 139] on span "Mexico" at bounding box center [160, 144] width 284 height 20
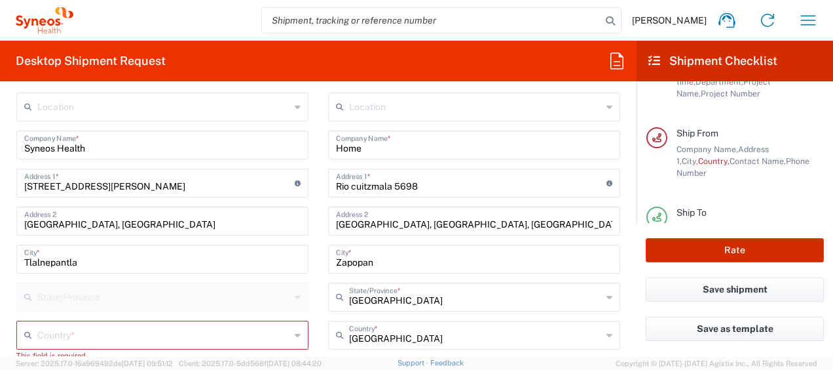
click at [723, 249] on button "Rate" at bounding box center [735, 250] width 178 height 24
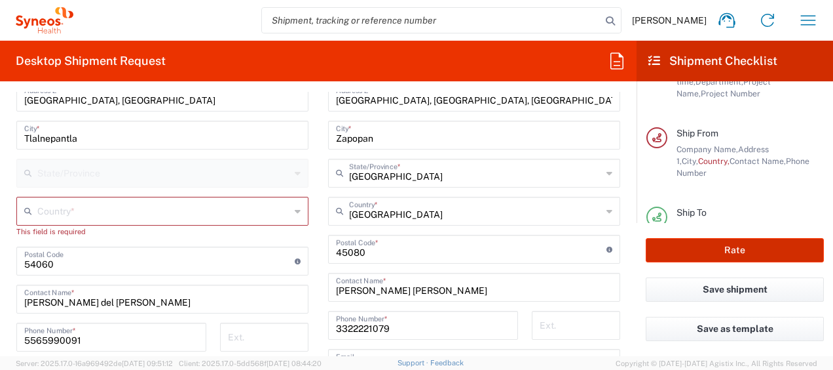
scroll to position [673, 0]
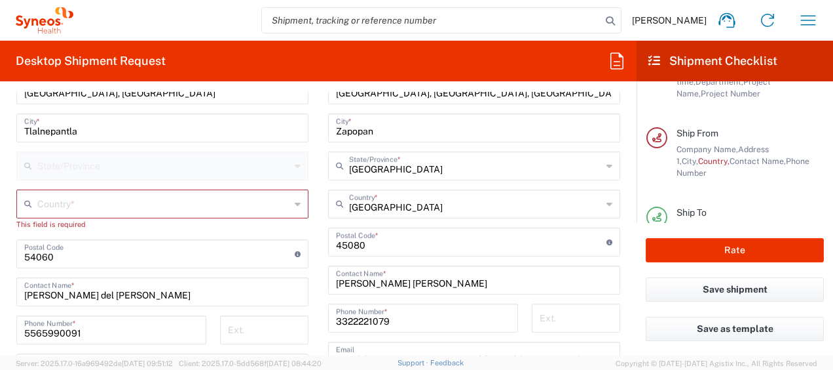
click at [122, 209] on input "text" at bounding box center [163, 202] width 253 height 23
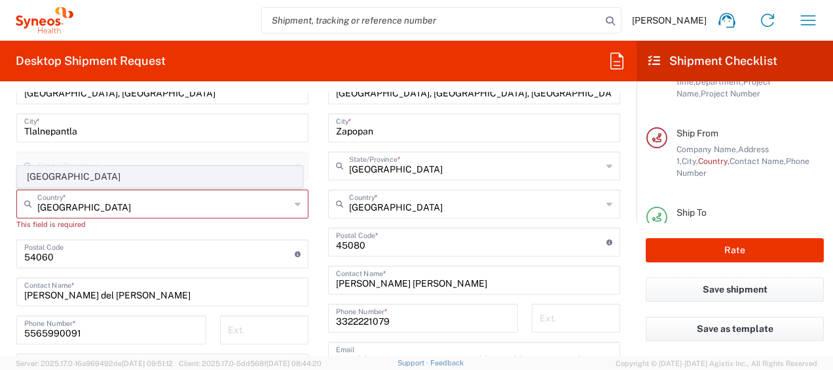
click at [49, 177] on span "Mexico" at bounding box center [160, 176] width 284 height 20
type input "Mexico"
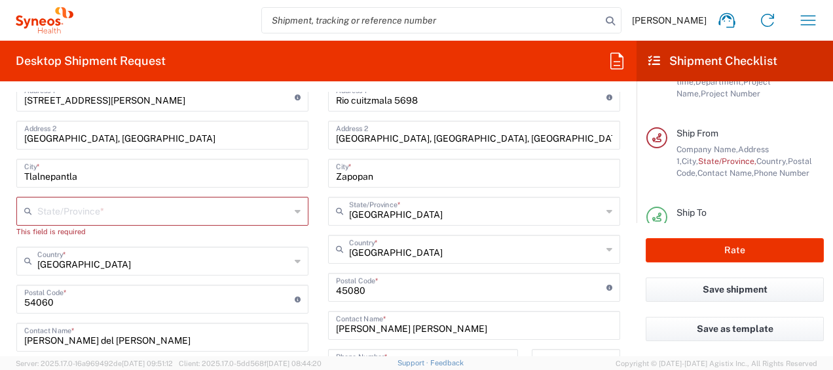
scroll to position [607, 0]
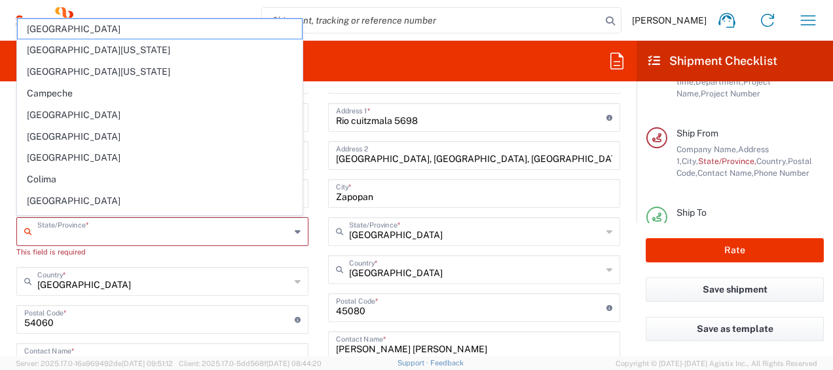
click at [172, 236] on input "text" at bounding box center [163, 230] width 253 height 23
type input "Mexico State"
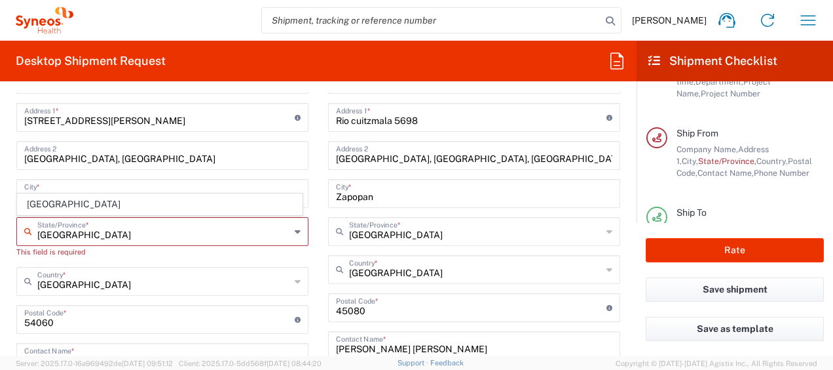
click at [168, 276] on input "Mexico" at bounding box center [163, 280] width 253 height 23
type input "Mexico"
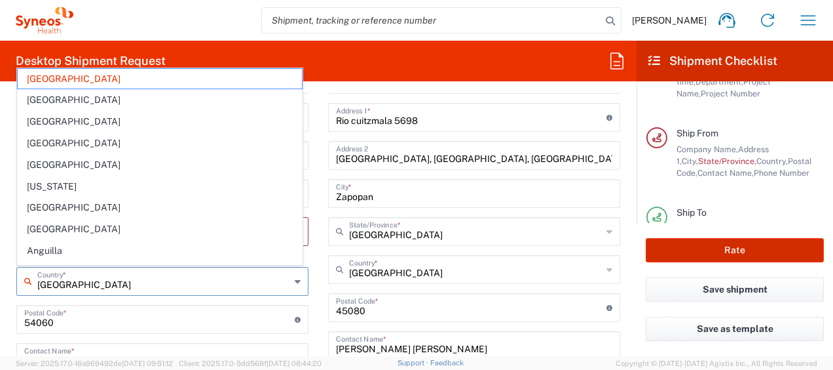
click at [748, 253] on button "Rate" at bounding box center [735, 250] width 178 height 24
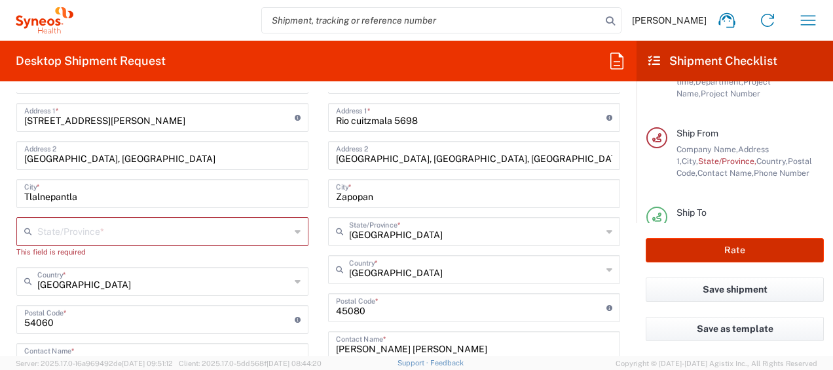
click at [748, 253] on button "Rate" at bounding box center [735, 250] width 178 height 24
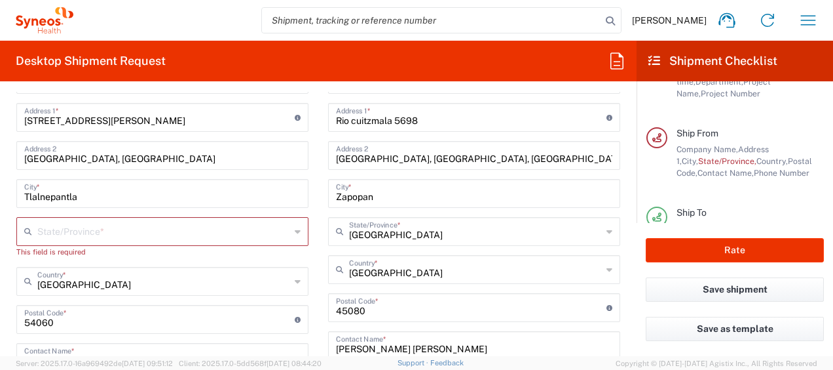
click at [137, 236] on input "text" at bounding box center [163, 230] width 253 height 23
click at [120, 227] on input "text" at bounding box center [163, 230] width 253 height 23
click at [56, 229] on input "text" at bounding box center [163, 230] width 253 height 23
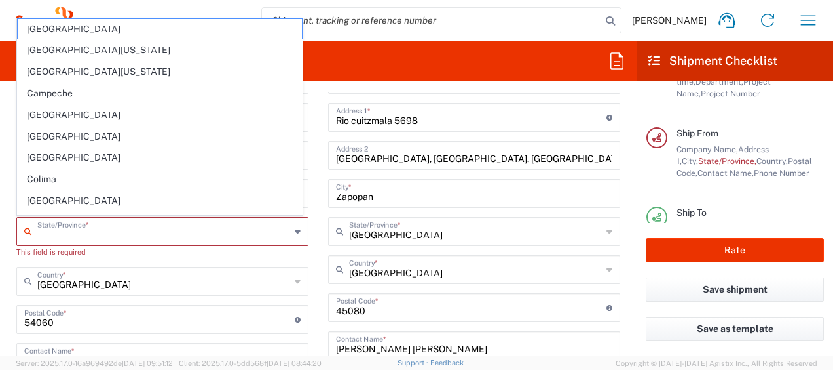
click at [84, 230] on input "text" at bounding box center [163, 230] width 253 height 23
type input "mexico"
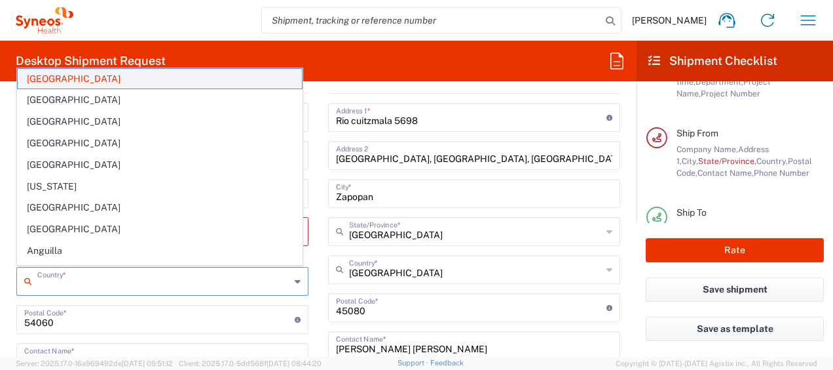
click at [72, 79] on span "Mexico" at bounding box center [160, 79] width 284 height 20
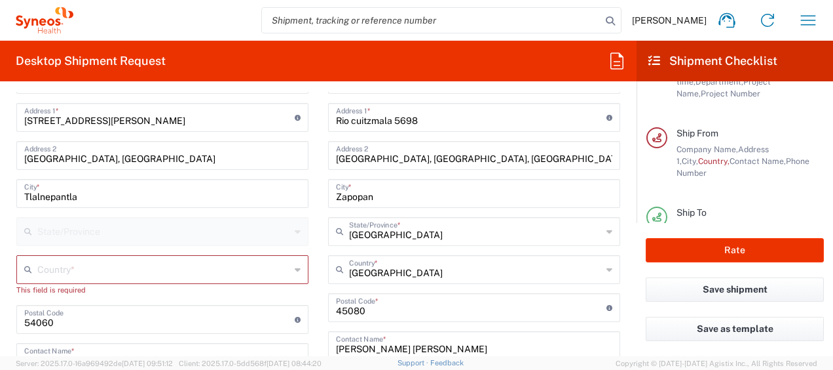
scroll to position [673, 0]
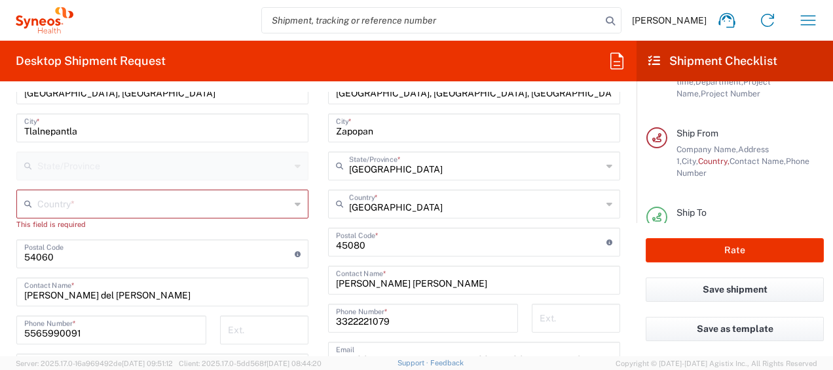
click at [91, 255] on input "undefined" at bounding box center [159, 252] width 271 height 23
type input "5"
type input "54060"
click at [91, 255] on input "undefined" at bounding box center [159, 252] width 271 height 23
click at [285, 290] on input "Maria del Carmen Figueroa" at bounding box center [162, 290] width 276 height 23
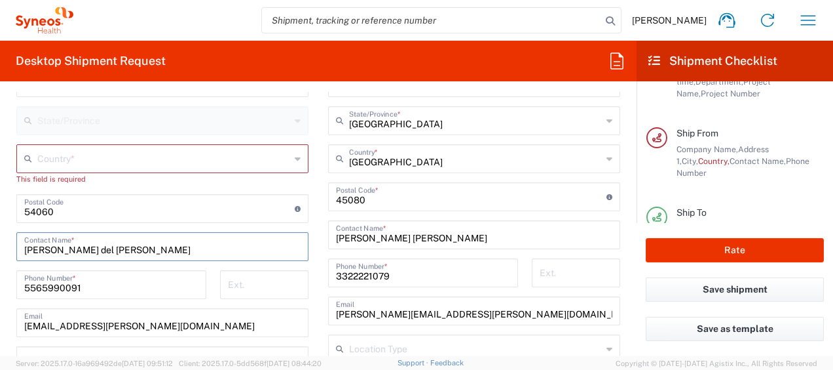
scroll to position [738, 0]
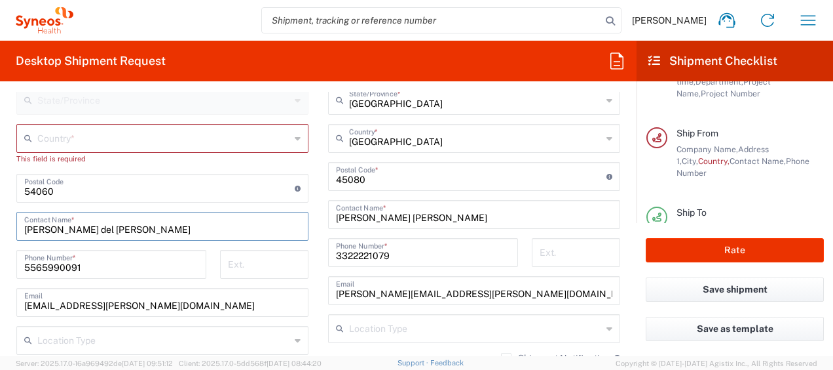
click at [159, 267] on input "5565990091" at bounding box center [111, 263] width 174 height 23
type input "5"
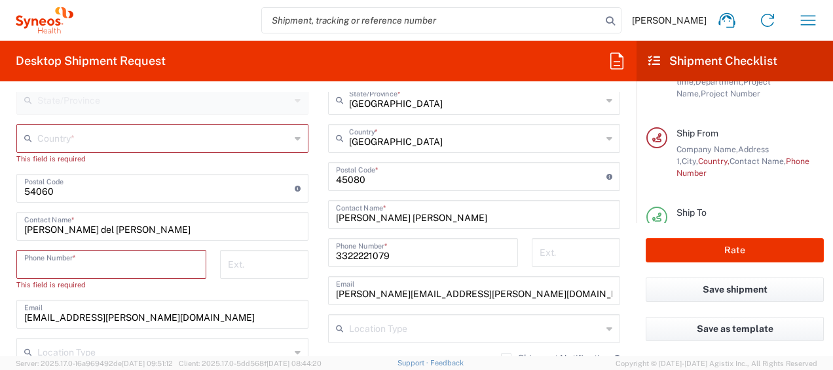
click at [497, 291] on input "laura.garcia@syneoshealth.com" at bounding box center [474, 289] width 276 height 23
drag, startPoint x: 497, startPoint y: 291, endPoint x: 325, endPoint y: 288, distance: 171.7
click at [328, 288] on div "laura.garcia@syneoshealth.com Email" at bounding box center [474, 290] width 292 height 29
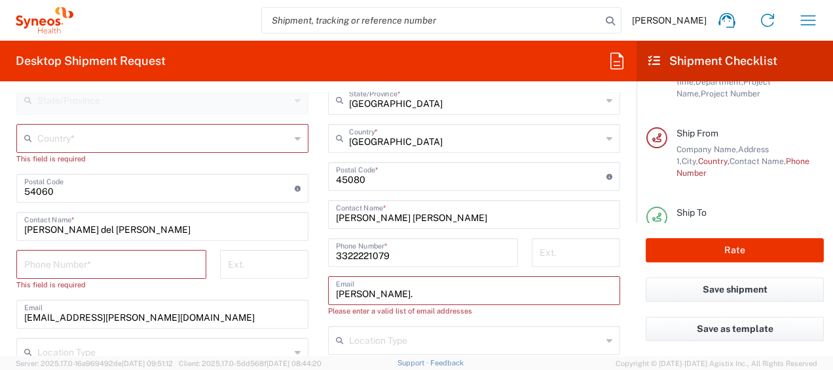
type input "laura.garcia@syneoshealth.com"
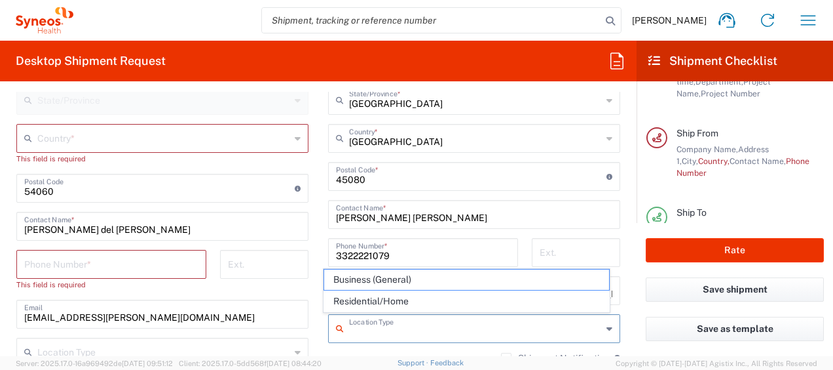
click at [94, 137] on input "text" at bounding box center [163, 137] width 253 height 23
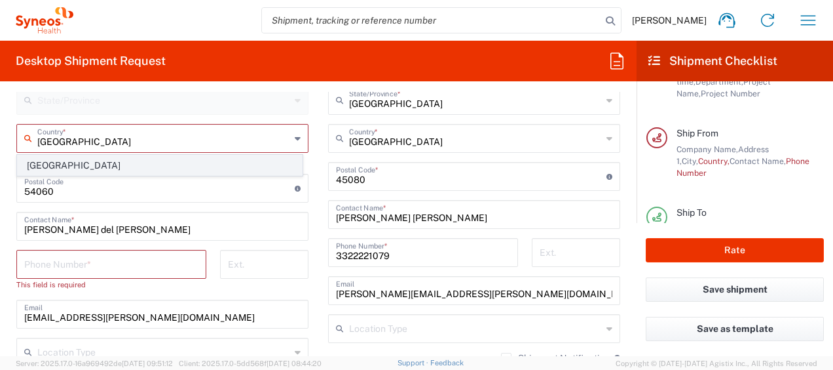
click at [33, 164] on span "Mexico" at bounding box center [160, 165] width 284 height 20
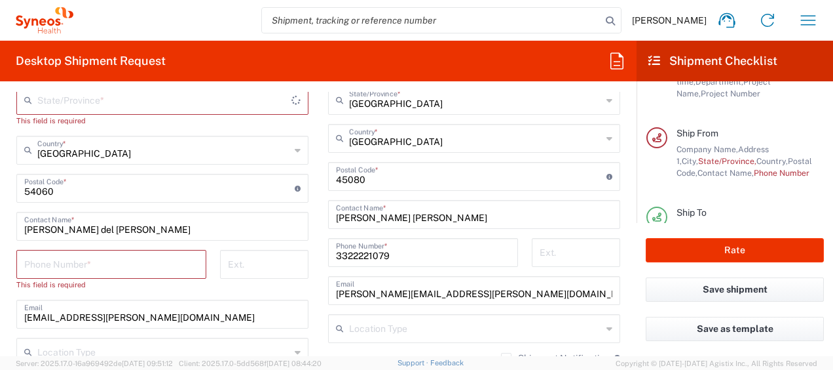
type input "Mexico"
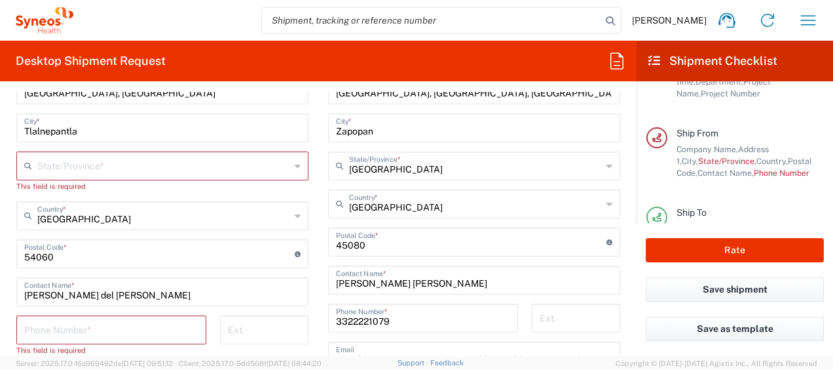
scroll to position [607, 0]
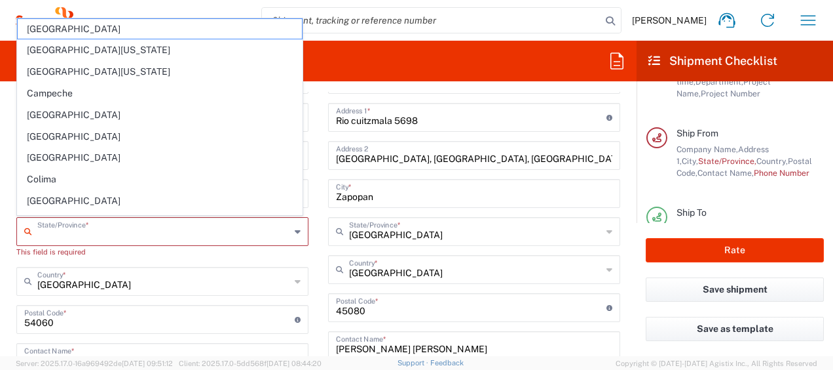
click at [157, 227] on input "text" at bounding box center [163, 230] width 253 height 23
type input "mexico"
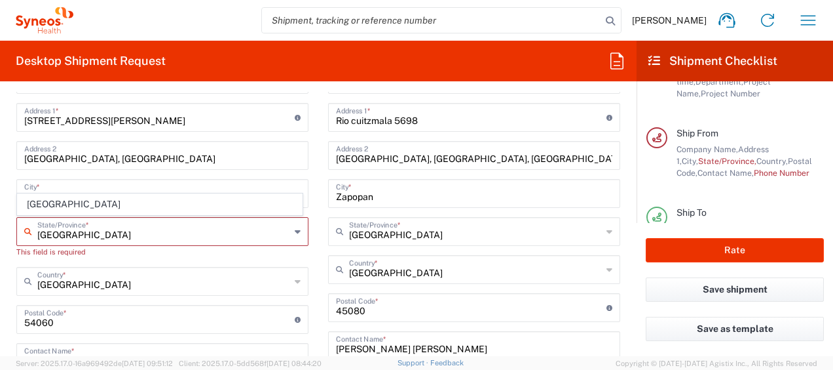
type input "Mexico"
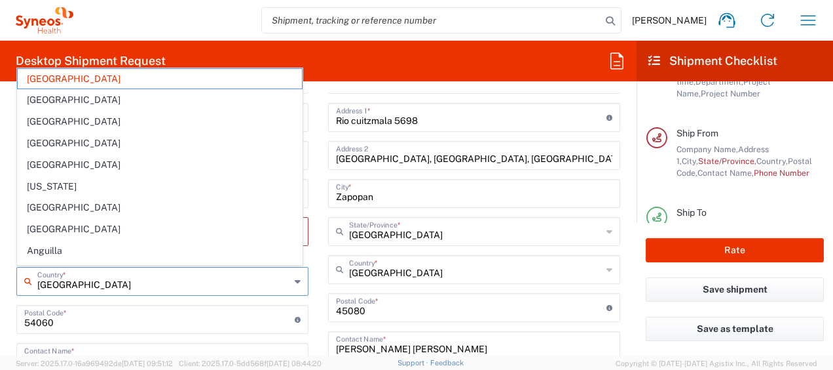
click at [126, 286] on input "Mexico" at bounding box center [163, 280] width 253 height 23
click at [227, 287] on input "Mexico" at bounding box center [163, 280] width 253 height 23
click at [224, 312] on input "undefined" at bounding box center [159, 318] width 271 height 23
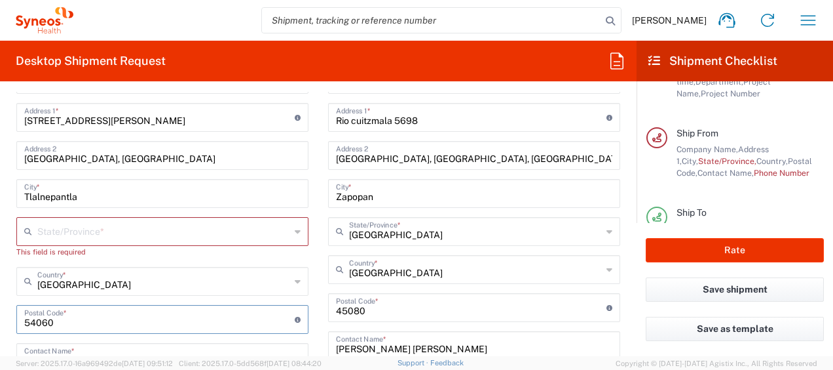
click at [274, 231] on input "text" at bounding box center [163, 230] width 253 height 23
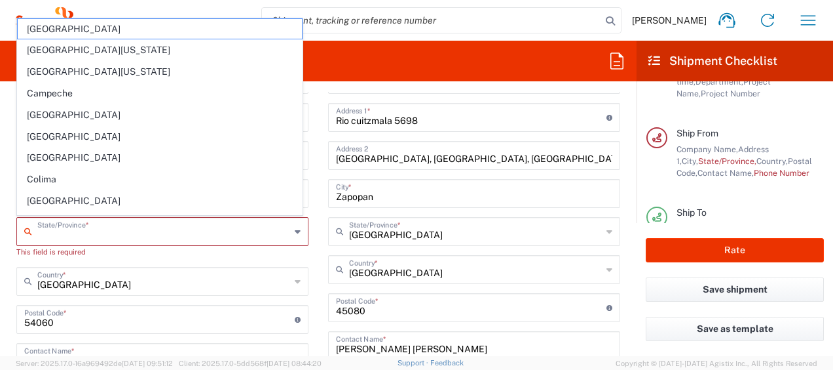
click at [297, 232] on div "State/Province *" at bounding box center [162, 231] width 292 height 29
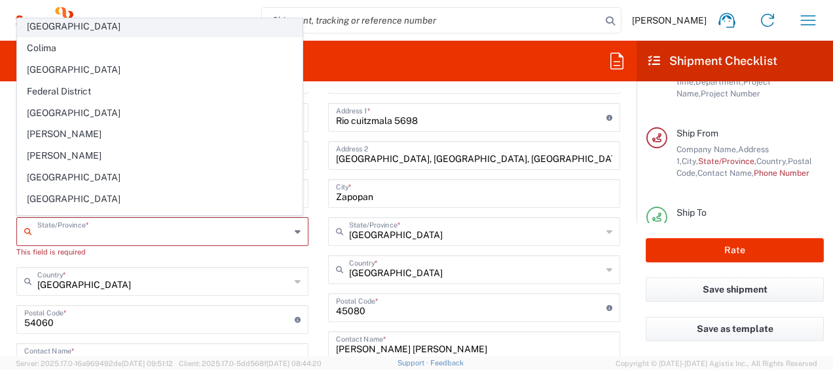
scroll to position [197, 0]
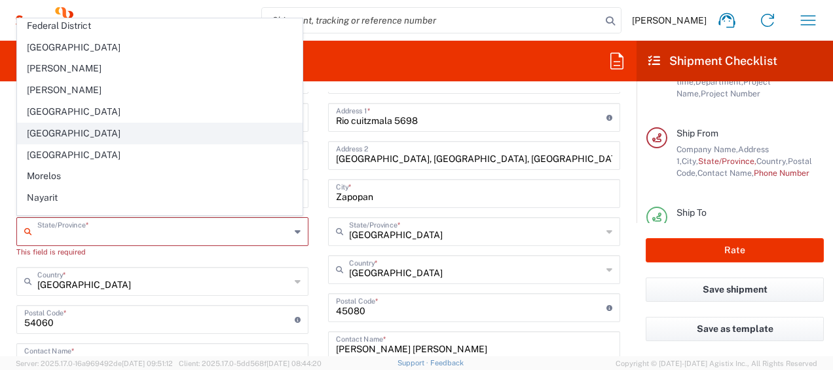
click at [69, 132] on span "Mexico State" at bounding box center [160, 133] width 284 height 20
type input "Mexico State"
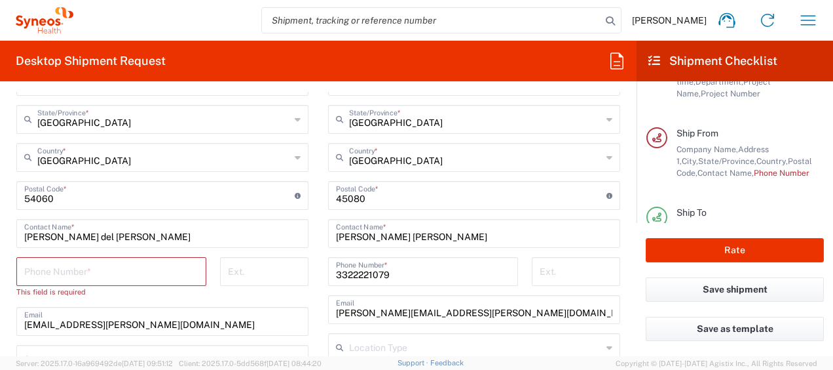
scroll to position [738, 0]
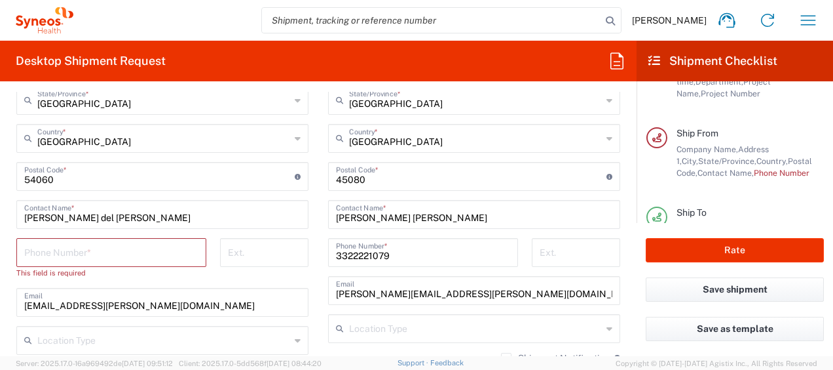
click at [168, 250] on input "tel" at bounding box center [111, 251] width 174 height 23
click at [88, 256] on input "tel" at bounding box center [111, 251] width 174 height 23
paste input "525573165253"
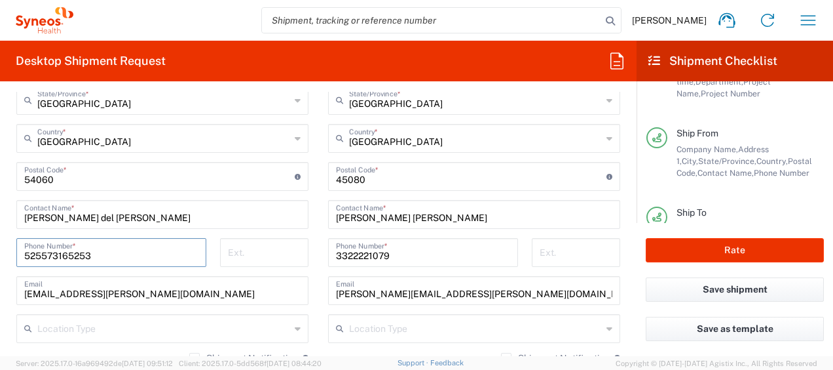
click at [144, 254] on input "525573165253" at bounding box center [111, 251] width 174 height 23
click at [36, 253] on input "525573165253" at bounding box center [111, 251] width 174 height 23
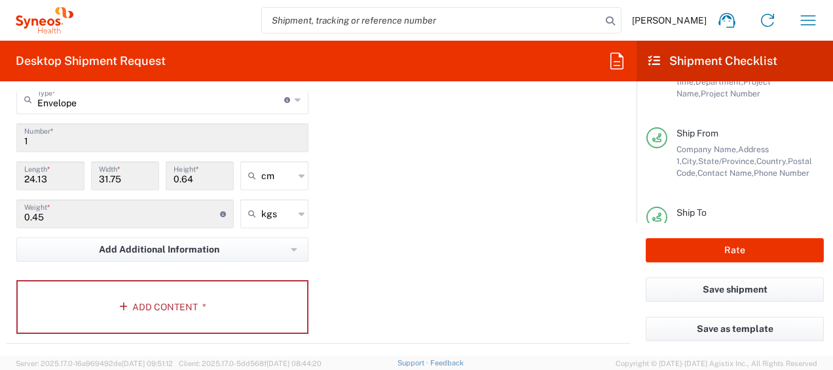
scroll to position [1262, 0]
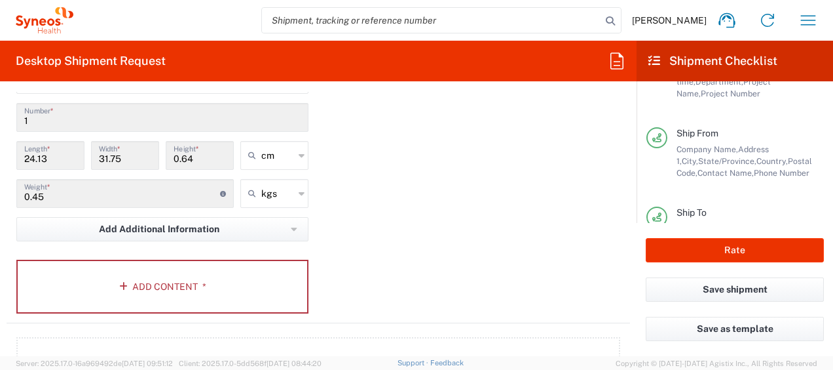
type input "5573165253"
click at [685, 248] on button "Rate" at bounding box center [735, 250] width 178 height 24
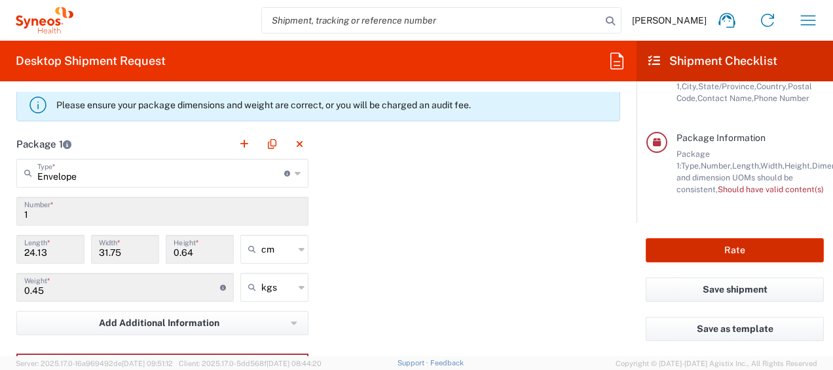
scroll to position [1197, 0]
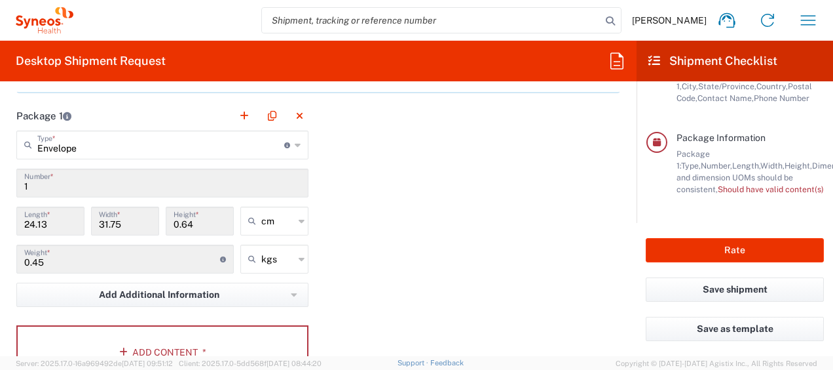
click at [259, 140] on input "Envelope" at bounding box center [160, 143] width 247 height 23
type input "Envelope"
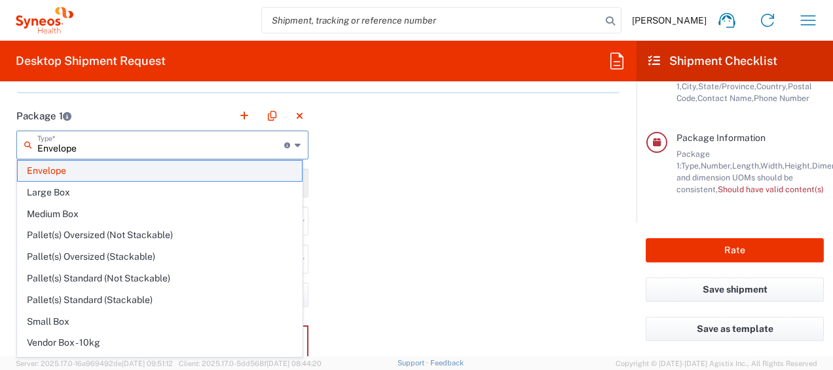
click at [102, 172] on span "Envelope" at bounding box center [160, 171] width 284 height 20
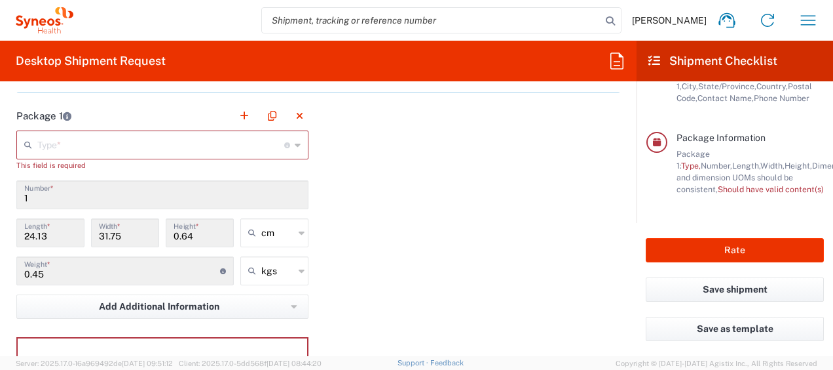
click at [168, 265] on input "0.45" at bounding box center [122, 269] width 196 height 23
click at [745, 252] on button "Rate" at bounding box center [735, 250] width 178 height 24
click at [725, 252] on button "Rate" at bounding box center [735, 250] width 178 height 24
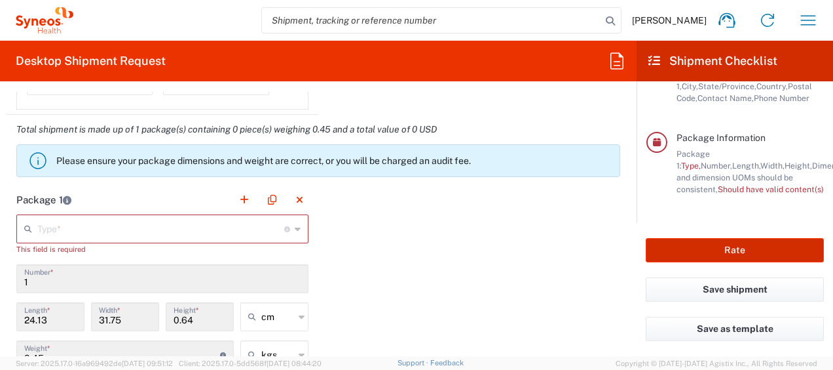
scroll to position [1131, 0]
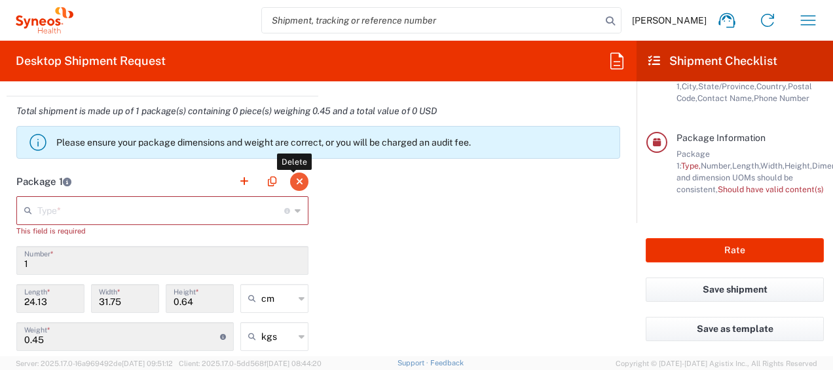
click at [290, 181] on button "button" at bounding box center [299, 181] width 18 height 18
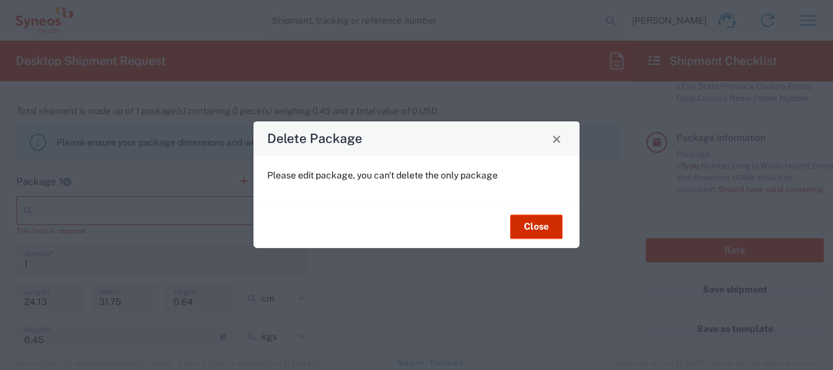
click at [542, 221] on button "Close" at bounding box center [536, 226] width 52 height 24
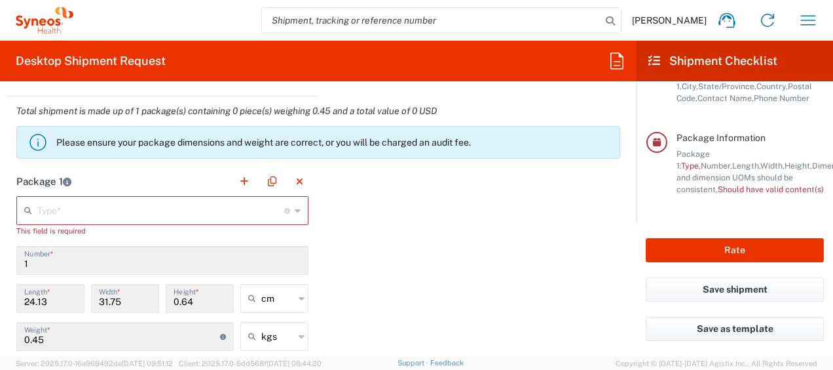
click at [142, 213] on agx-dropdown-input "Type * Material used to package goods Envelope Large Box Medium Box Pallet(s) O…" at bounding box center [162, 210] width 292 height 29
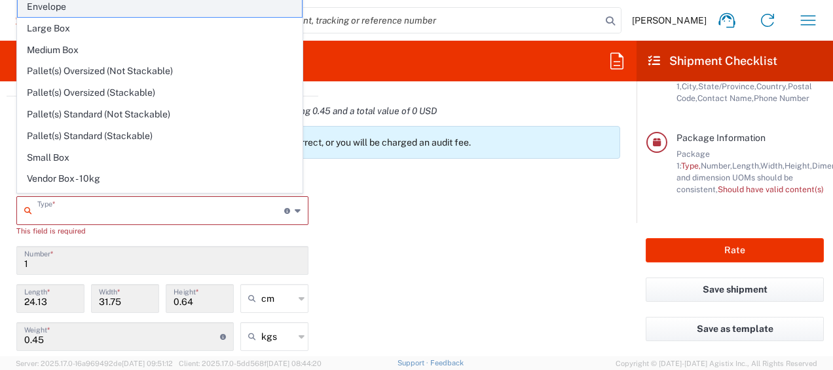
click at [79, 10] on span "Envelope" at bounding box center [160, 7] width 284 height 20
type input "Envelope"
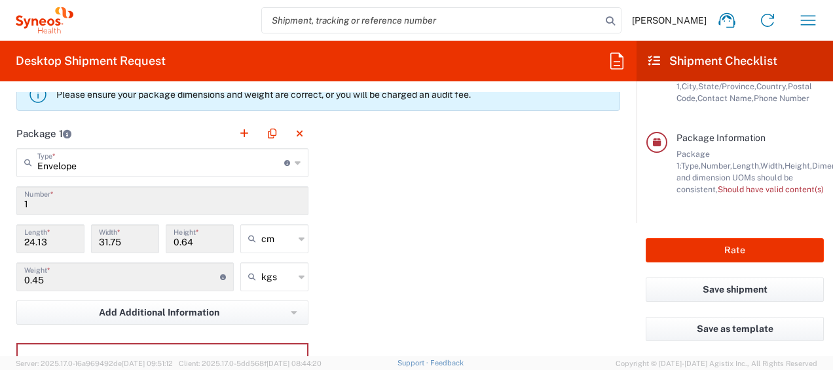
scroll to position [1197, 0]
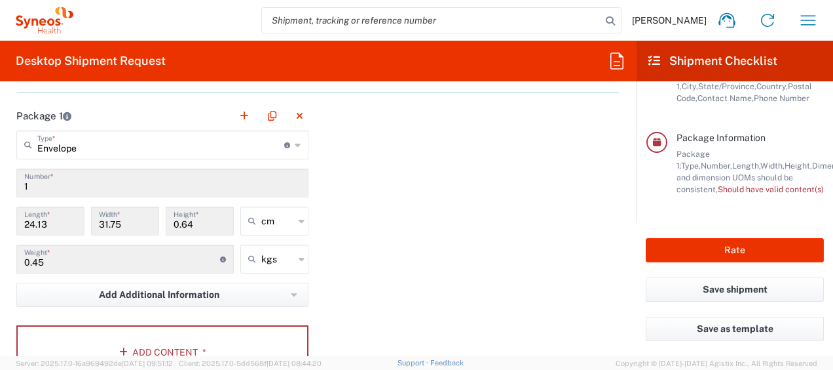
click at [123, 176] on input "1" at bounding box center [162, 181] width 276 height 23
click at [78, 188] on input "1" at bounding box center [162, 181] width 276 height 23
click at [78, 187] on input "1" at bounding box center [162, 181] width 276 height 23
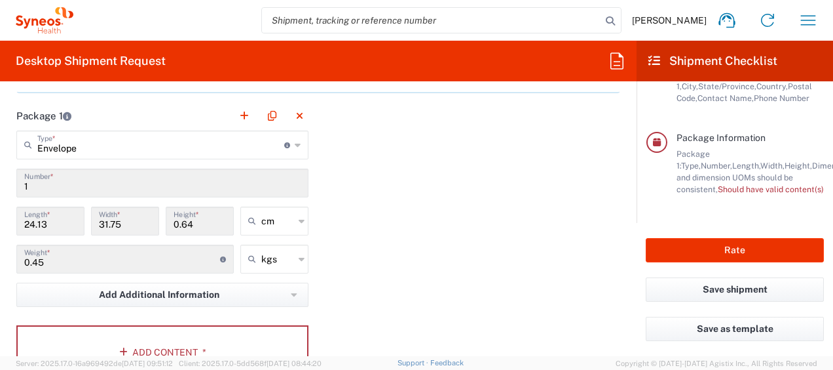
click at [51, 221] on input "24.13" at bounding box center [50, 219] width 52 height 23
click at [32, 224] on input "24.13" at bounding box center [50, 219] width 52 height 23
click at [34, 224] on input "24.13" at bounding box center [50, 219] width 52 height 23
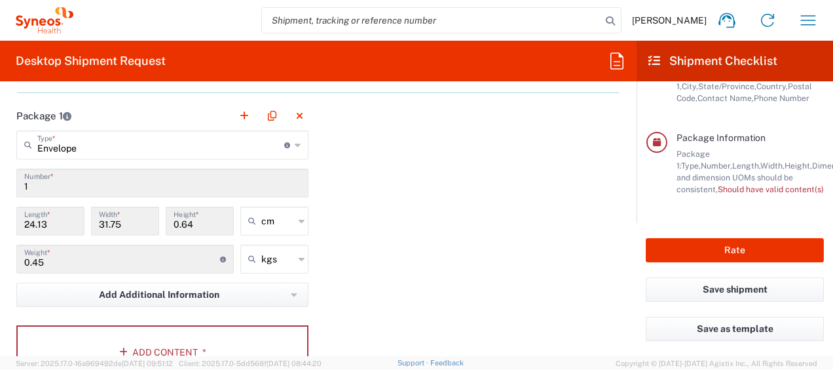
click at [184, 223] on input "0.64" at bounding box center [200, 219] width 52 height 23
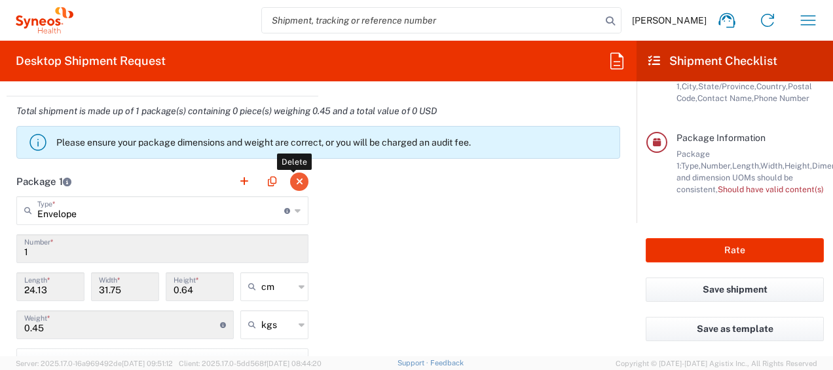
click at [299, 182] on button "button" at bounding box center [299, 181] width 18 height 18
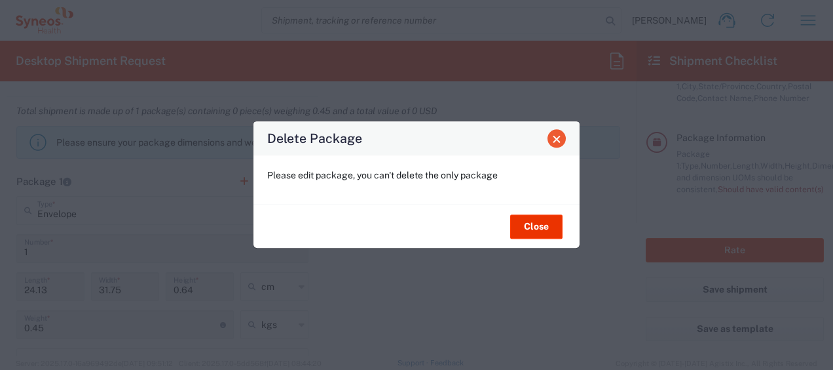
click at [554, 144] on button "Close" at bounding box center [557, 138] width 18 height 18
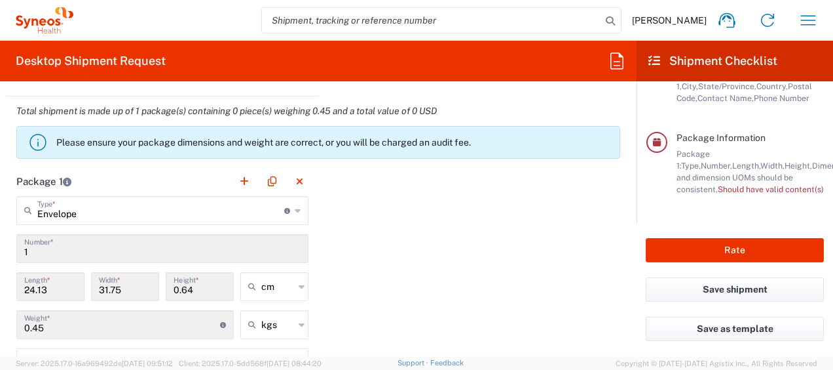
scroll to position [1197, 0]
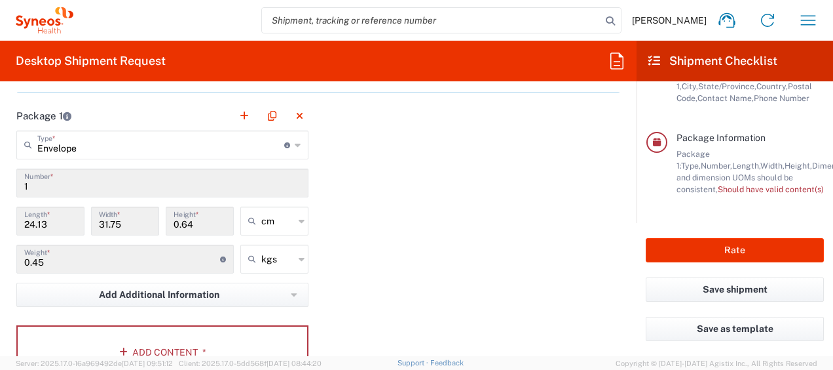
click at [46, 218] on input "24.13" at bounding box center [50, 219] width 52 height 23
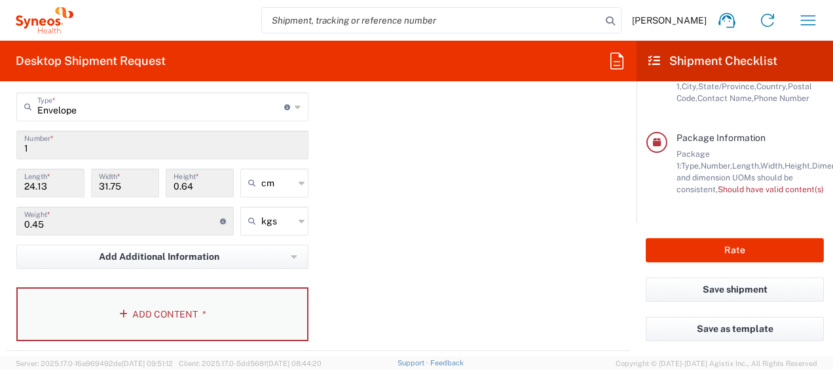
scroll to position [1262, 0]
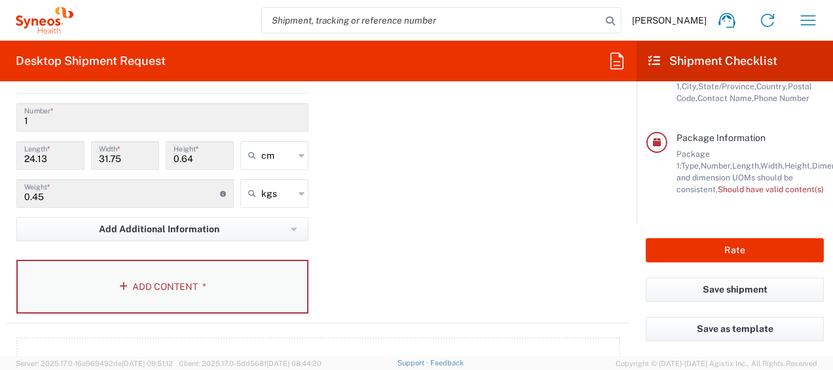
click at [186, 294] on button "Add Content *" at bounding box center [162, 286] width 292 height 54
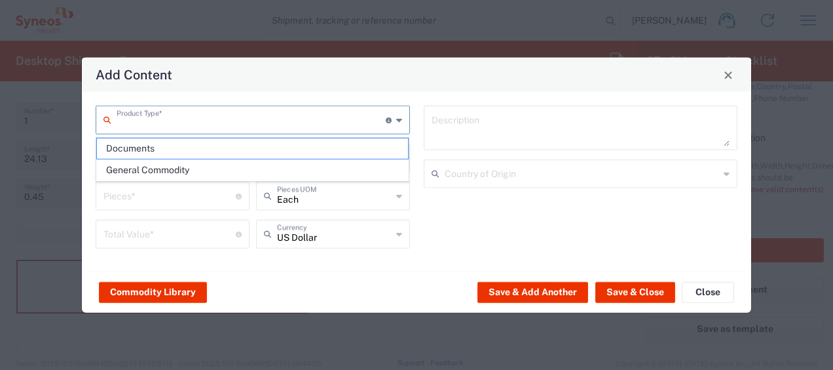
click at [336, 130] on input "text" at bounding box center [251, 118] width 269 height 23
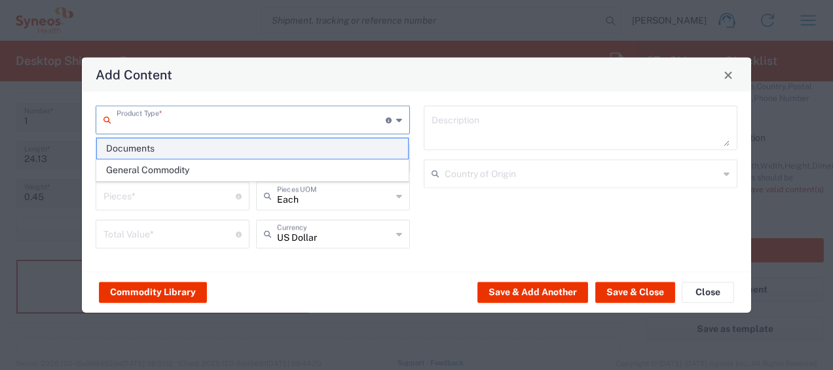
click at [246, 153] on span "Documents" at bounding box center [253, 148] width 312 height 20
type input "Documents"
type input "1"
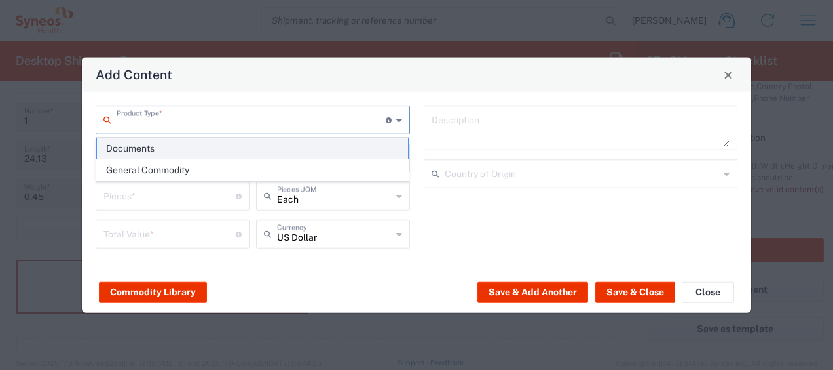
type textarea "Documents"
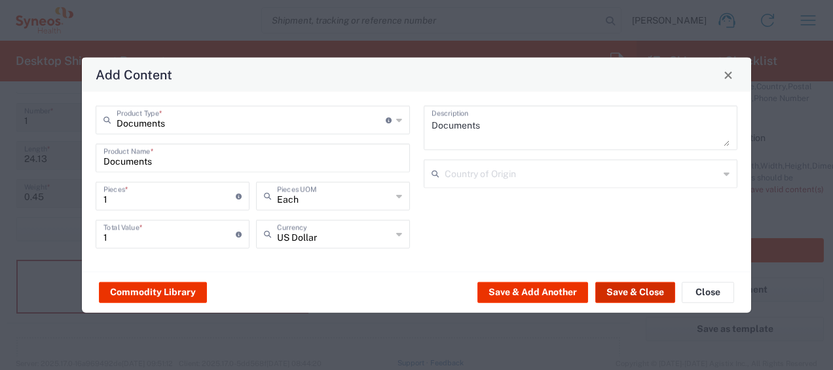
click at [658, 295] on button "Save & Close" at bounding box center [636, 291] width 80 height 21
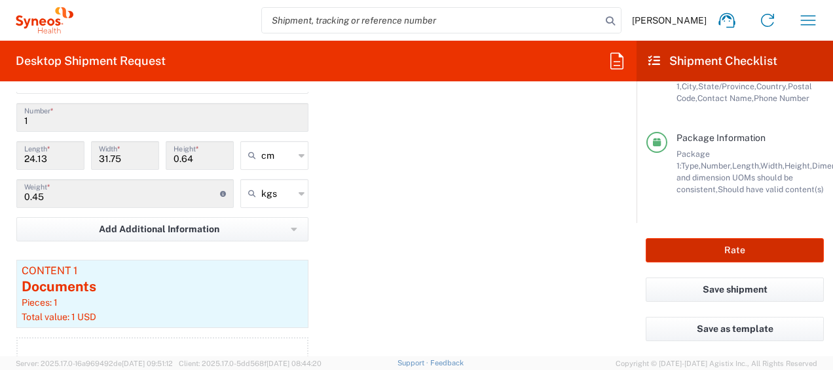
click at [773, 248] on button "Rate" at bounding box center [735, 250] width 178 height 24
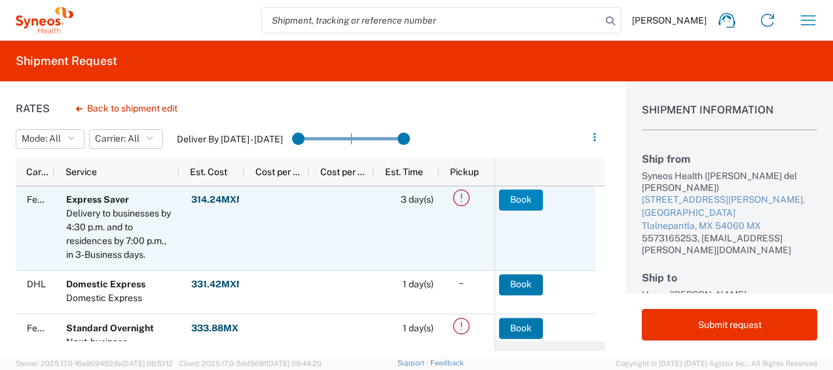
click at [524, 199] on button "Book" at bounding box center [521, 199] width 44 height 21
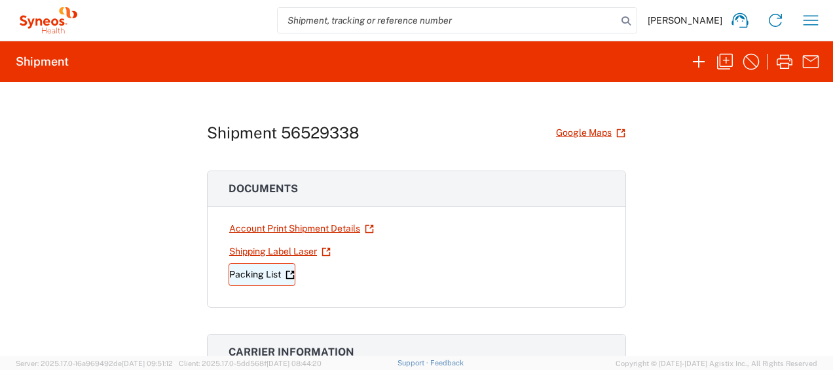
click at [234, 276] on link "Packing List" at bounding box center [262, 274] width 67 height 23
click at [292, 250] on link "Shipping Label Laser" at bounding box center [280, 251] width 103 height 23
